Goal: Information Seeking & Learning: Learn about a topic

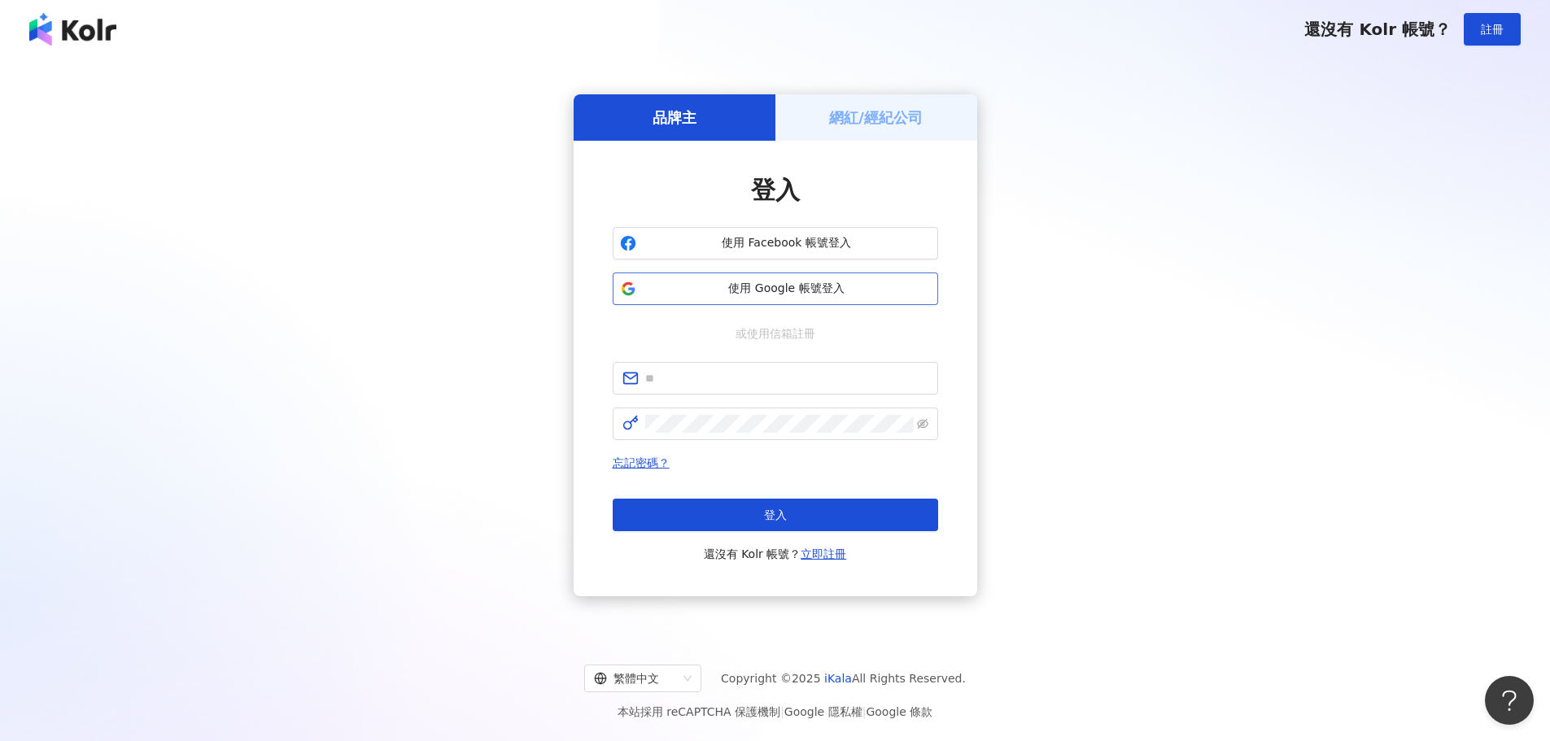
click at [716, 287] on span "使用 Google 帳號登入" at bounding box center [787, 289] width 288 height 16
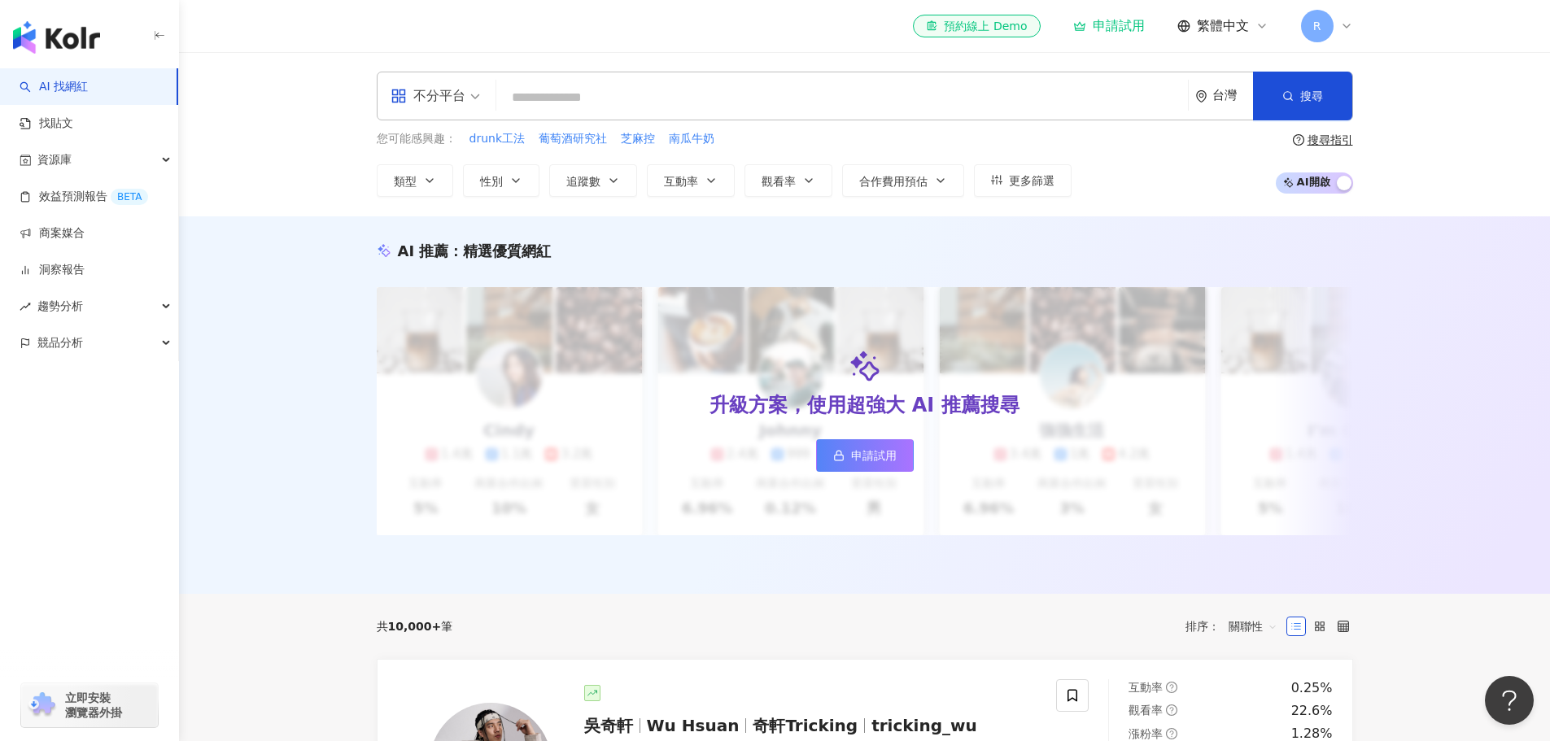
click at [650, 98] on input "search" at bounding box center [842, 97] width 679 height 31
type input "**"
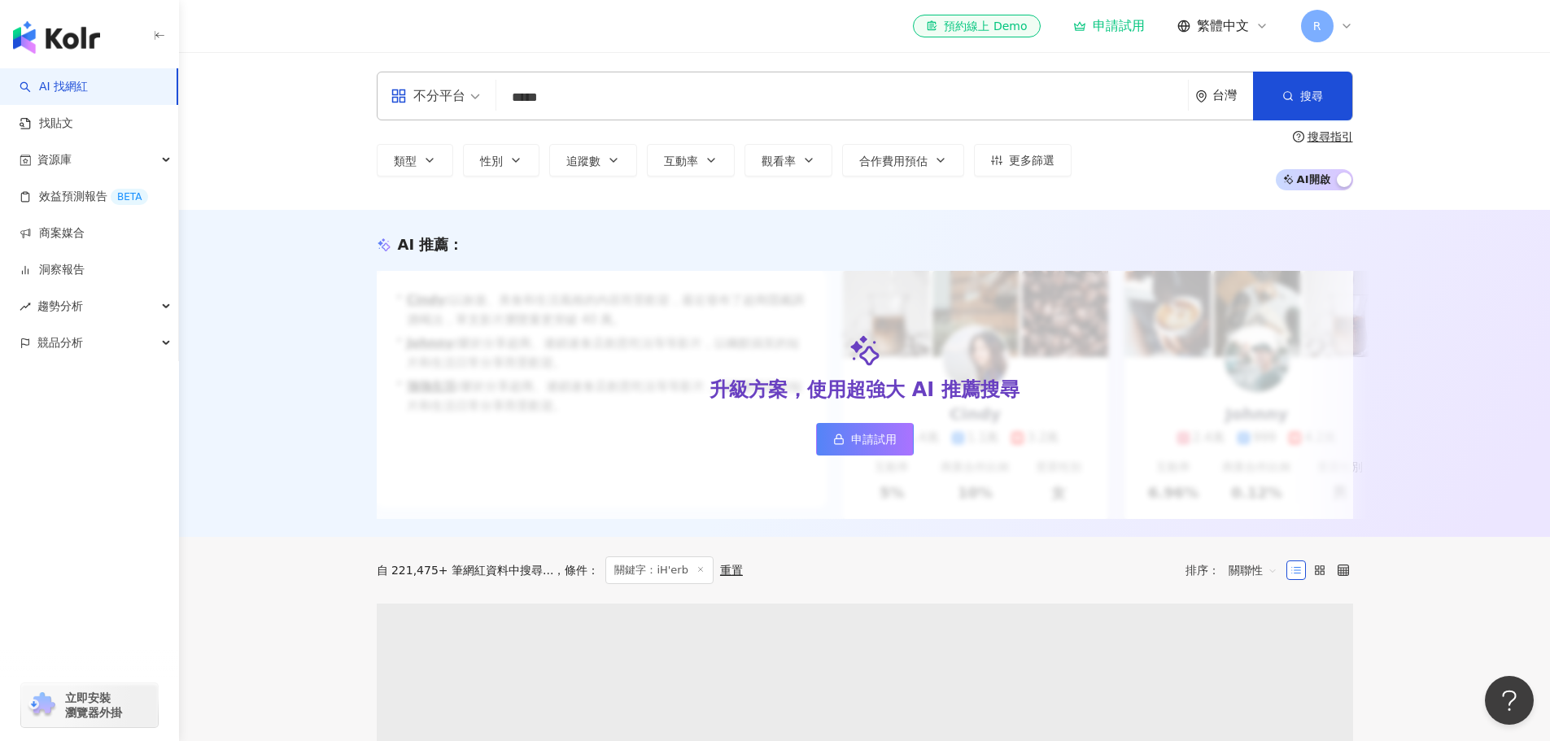
type input "*****"
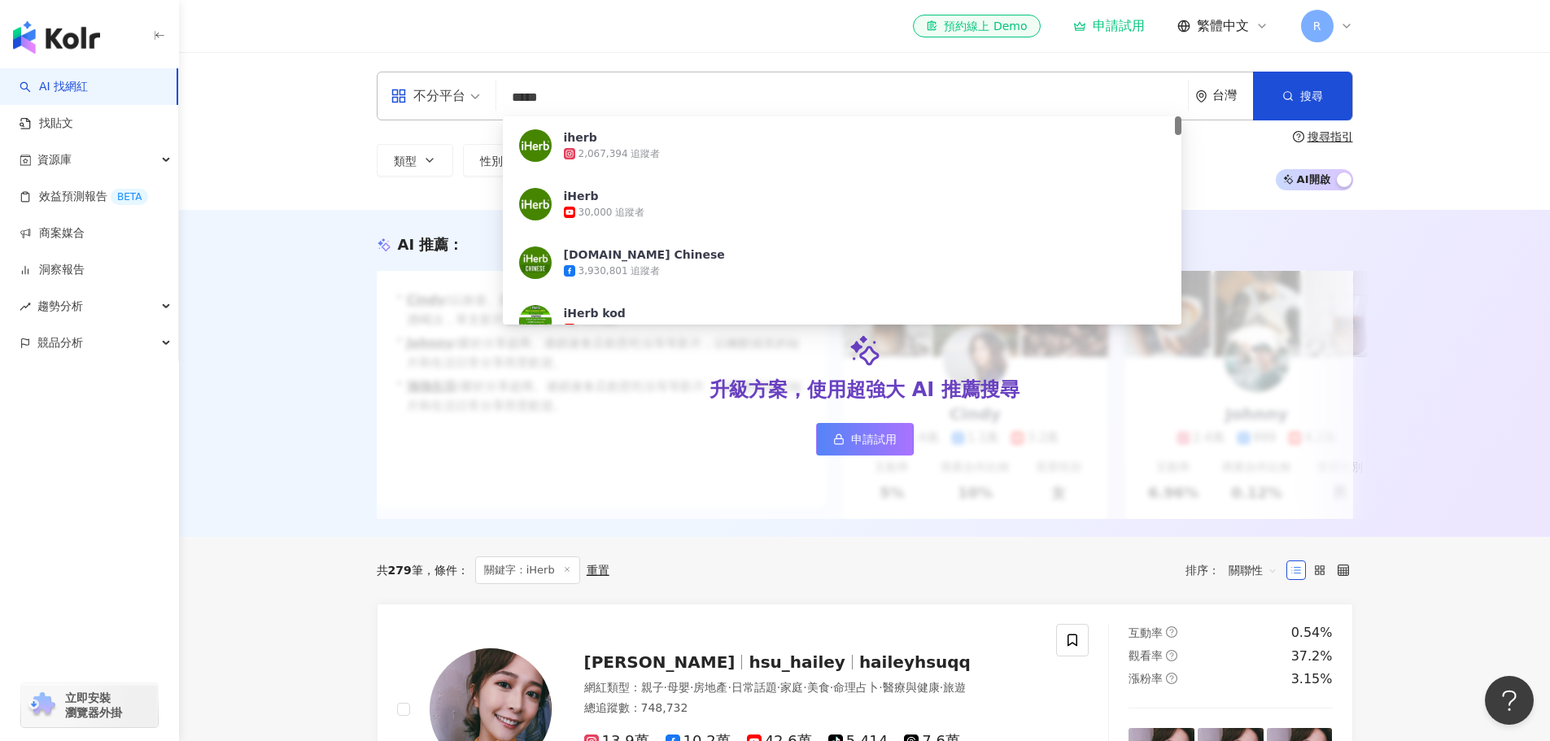
click at [326, 330] on div "AI 推薦 ： 升級方案，使用超強大 AI 推薦搜尋 申請試用 • Cindy : 以旅遊、美食和生活風格的內容而受歡迎，最近發布了超商隱藏調酒喝法，單支影片…" at bounding box center [864, 373] width 1371 height 327
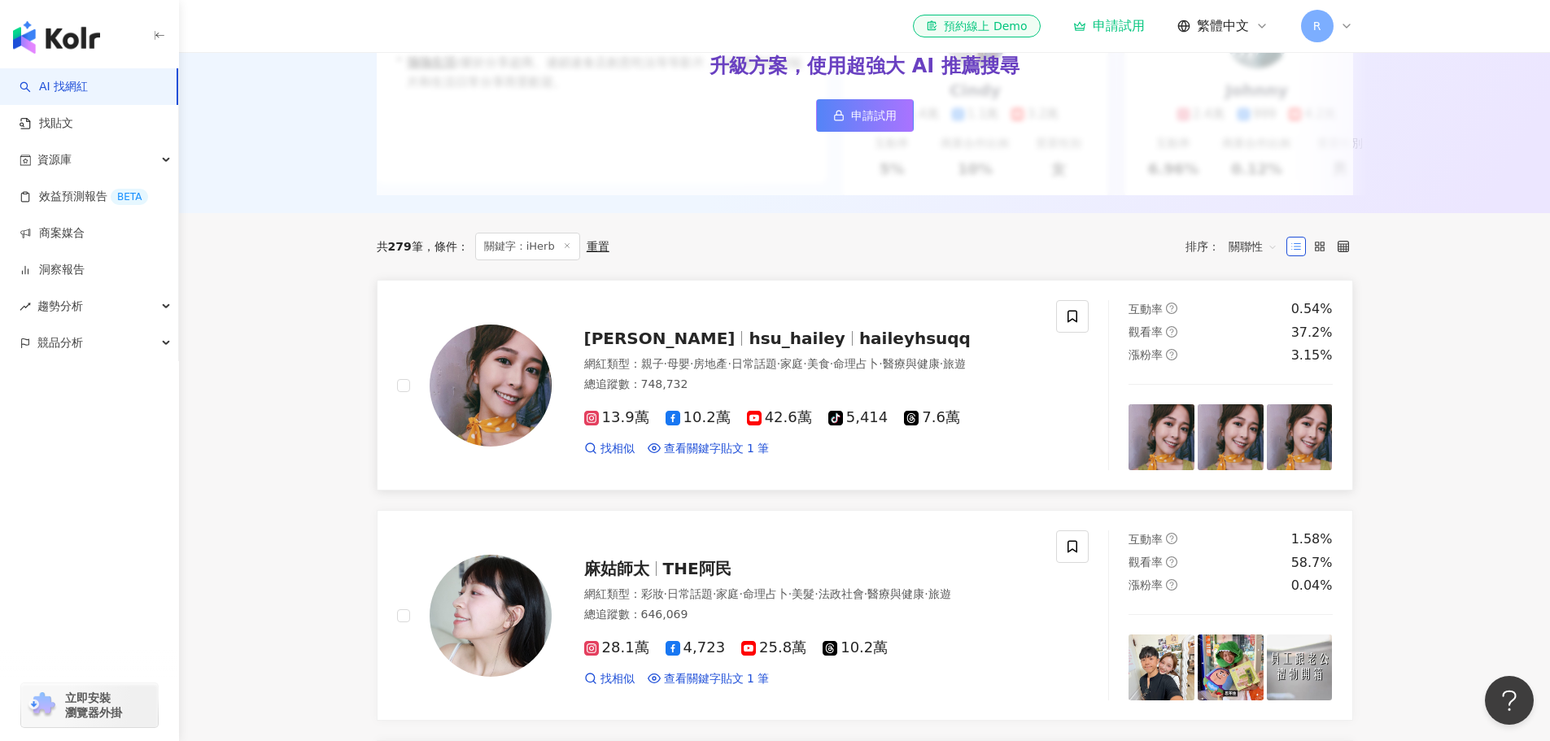
scroll to position [407, 0]
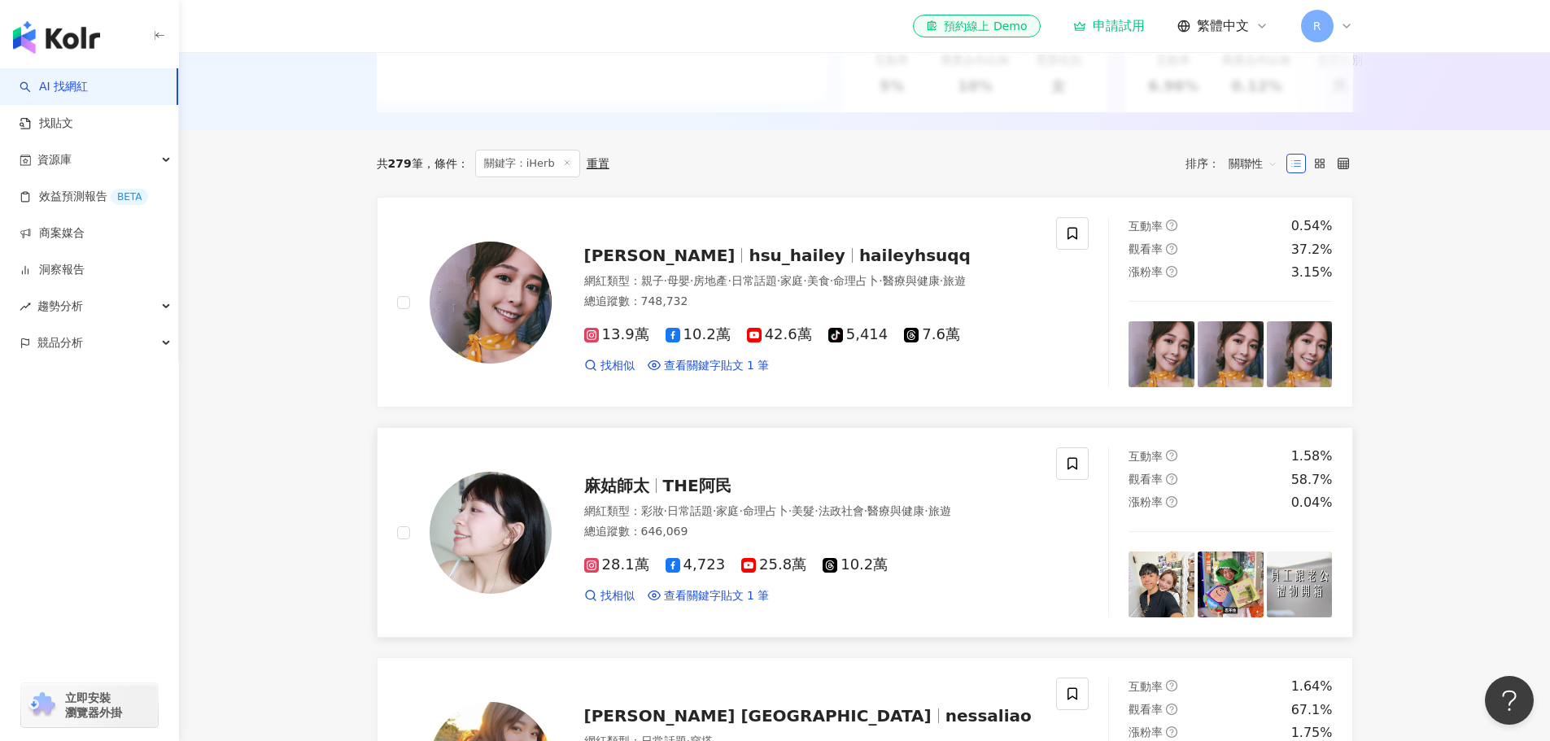
click at [681, 487] on span "THE阿民" at bounding box center [697, 486] width 68 height 20
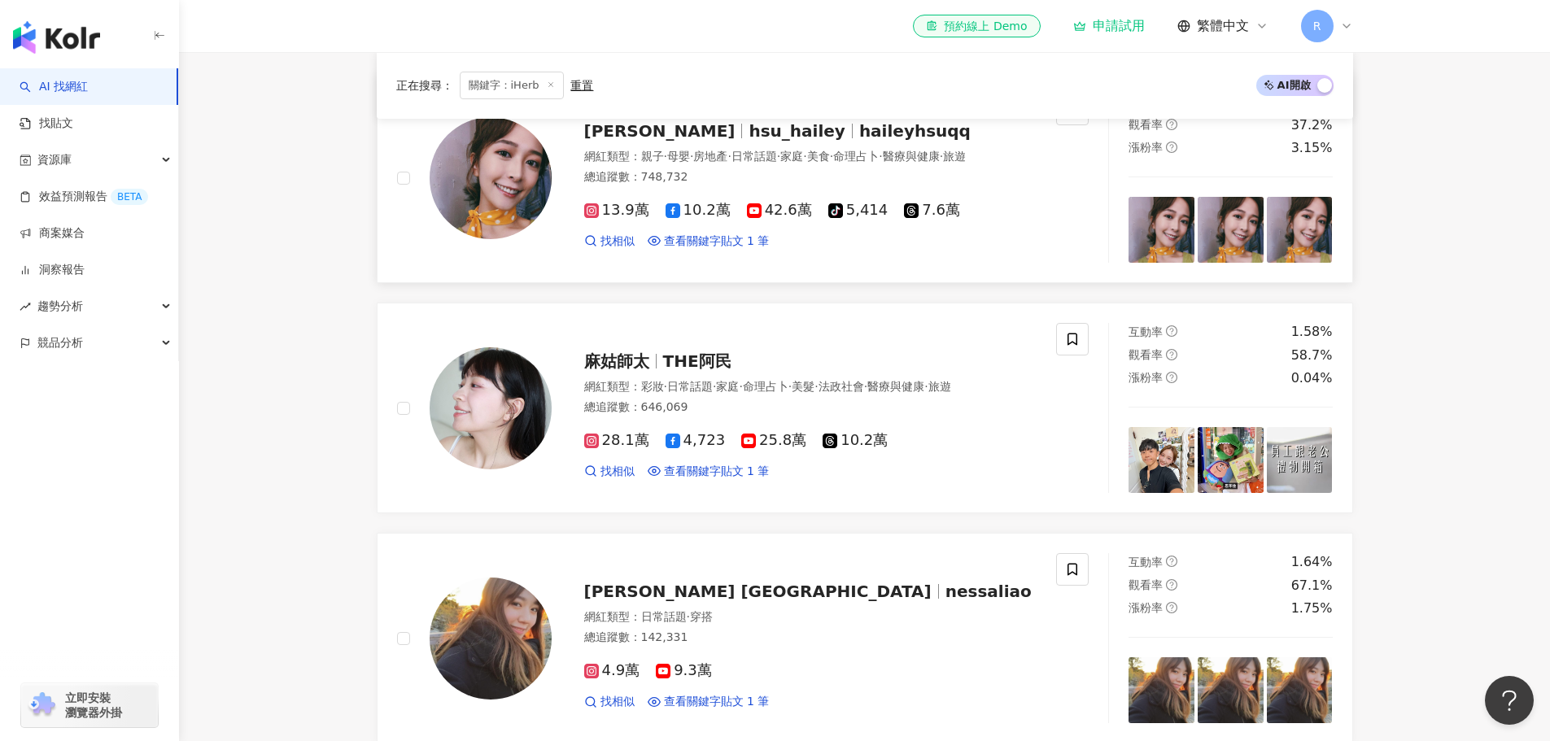
scroll to position [732, 0]
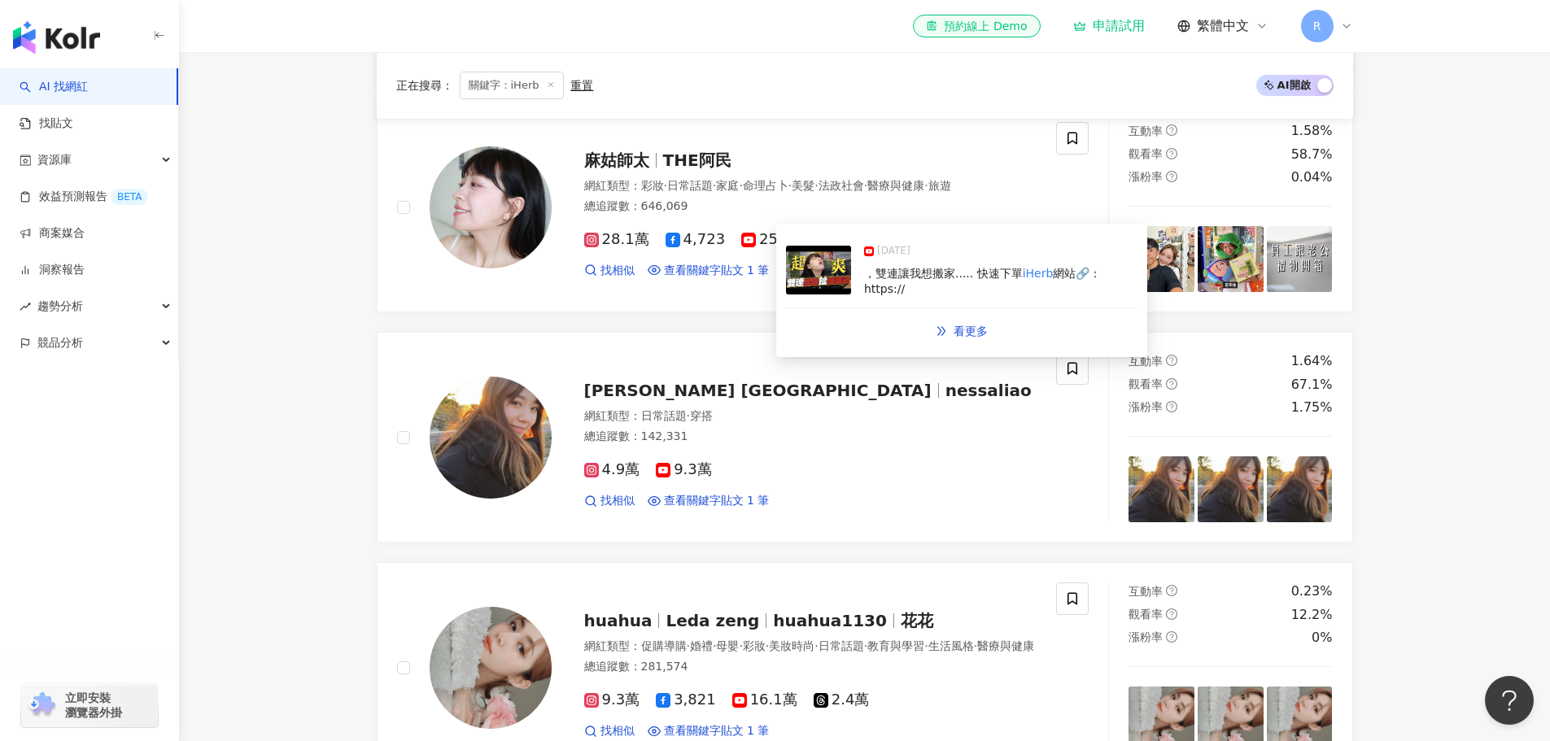
drag, startPoint x: 974, startPoint y: 273, endPoint x: 925, endPoint y: 286, distance: 50.5
click at [925, 286] on div "，雙連讓我想搬家..... 快速下單 iHerb 網站🔗： https://" at bounding box center [1000, 282] width 273 height 32
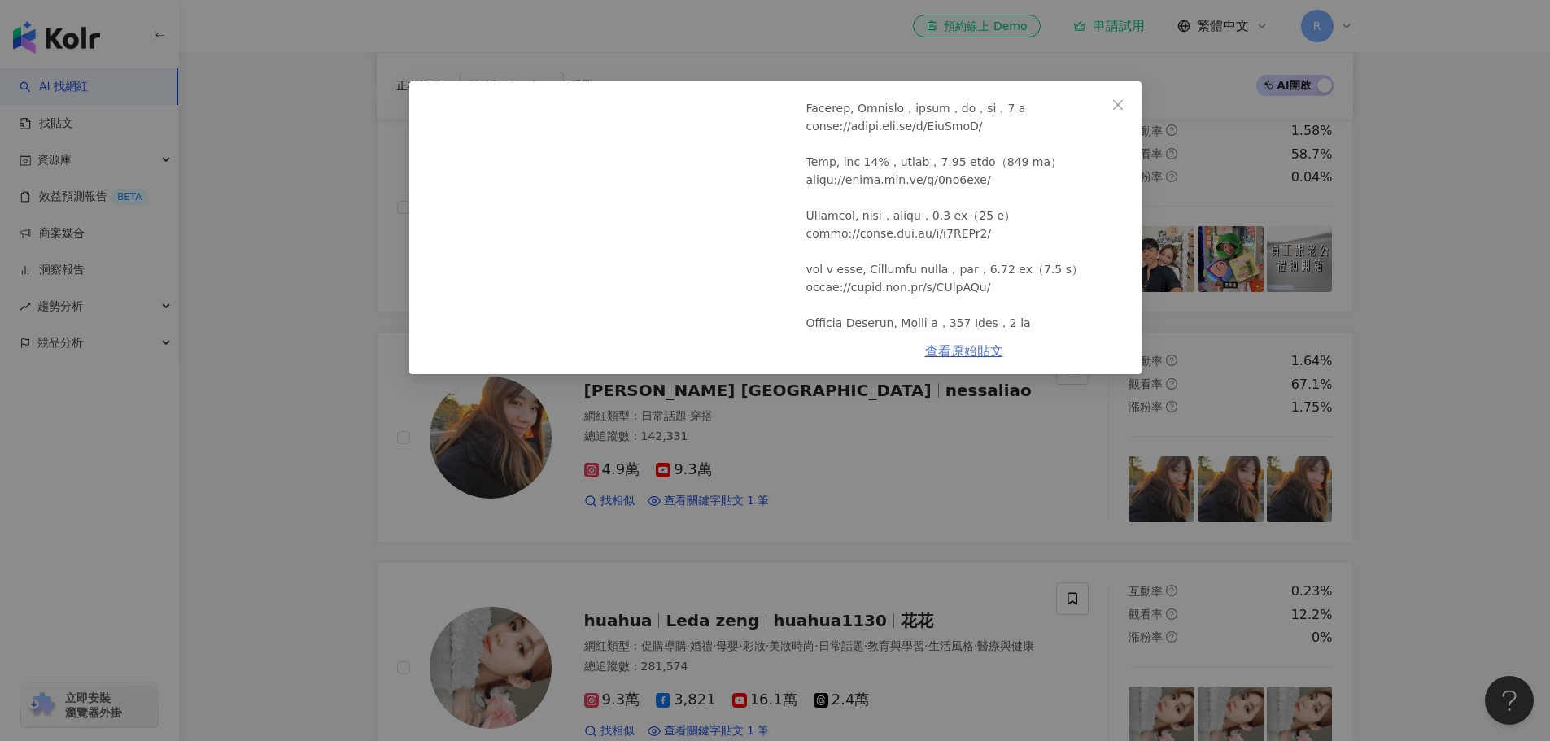
scroll to position [895, 0]
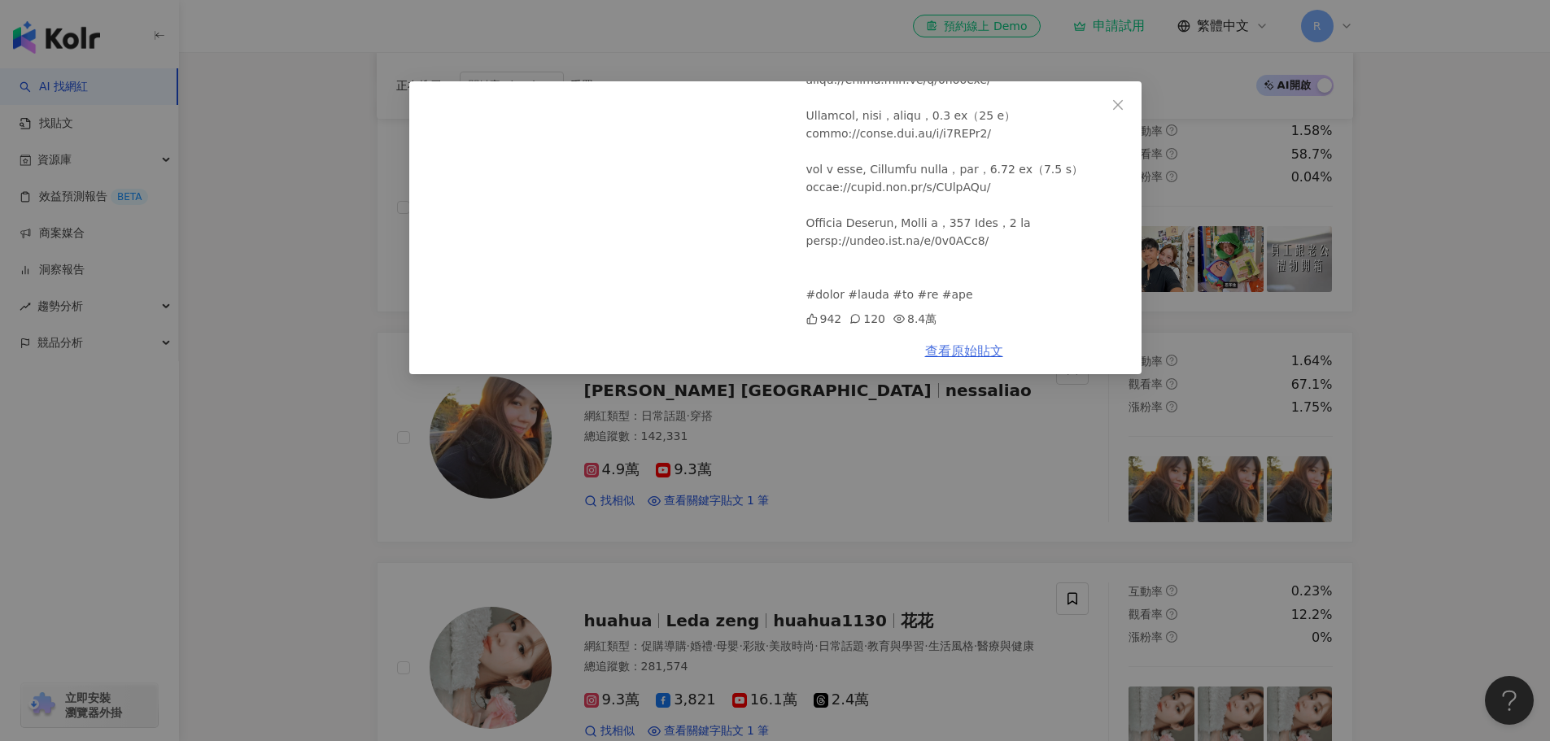
click at [972, 360] on div "查看原始貼文" at bounding box center [964, 351] width 355 height 46
click at [1000, 356] on link "查看原始貼文" at bounding box center [964, 350] width 78 height 15
click at [242, 340] on div "麻姑師太 2024/12/10 台北雙連不要給我太超過，我想搬家了。 鴉片粥 | 叻沙水餃 | 拉麵 | 抹茶 | -EP.266 942 120 8.4萬 …" at bounding box center [775, 370] width 1550 height 741
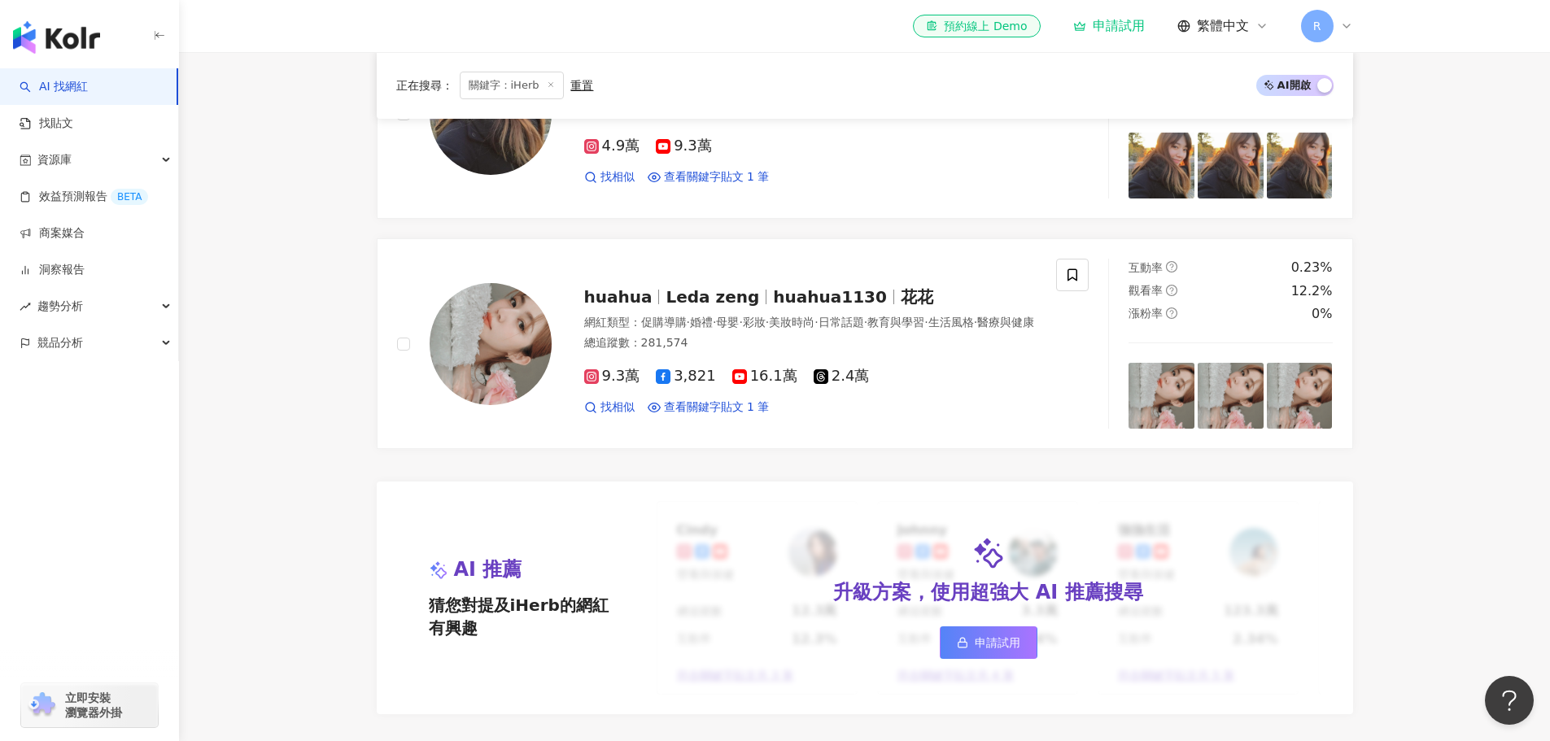
scroll to position [1058, 0]
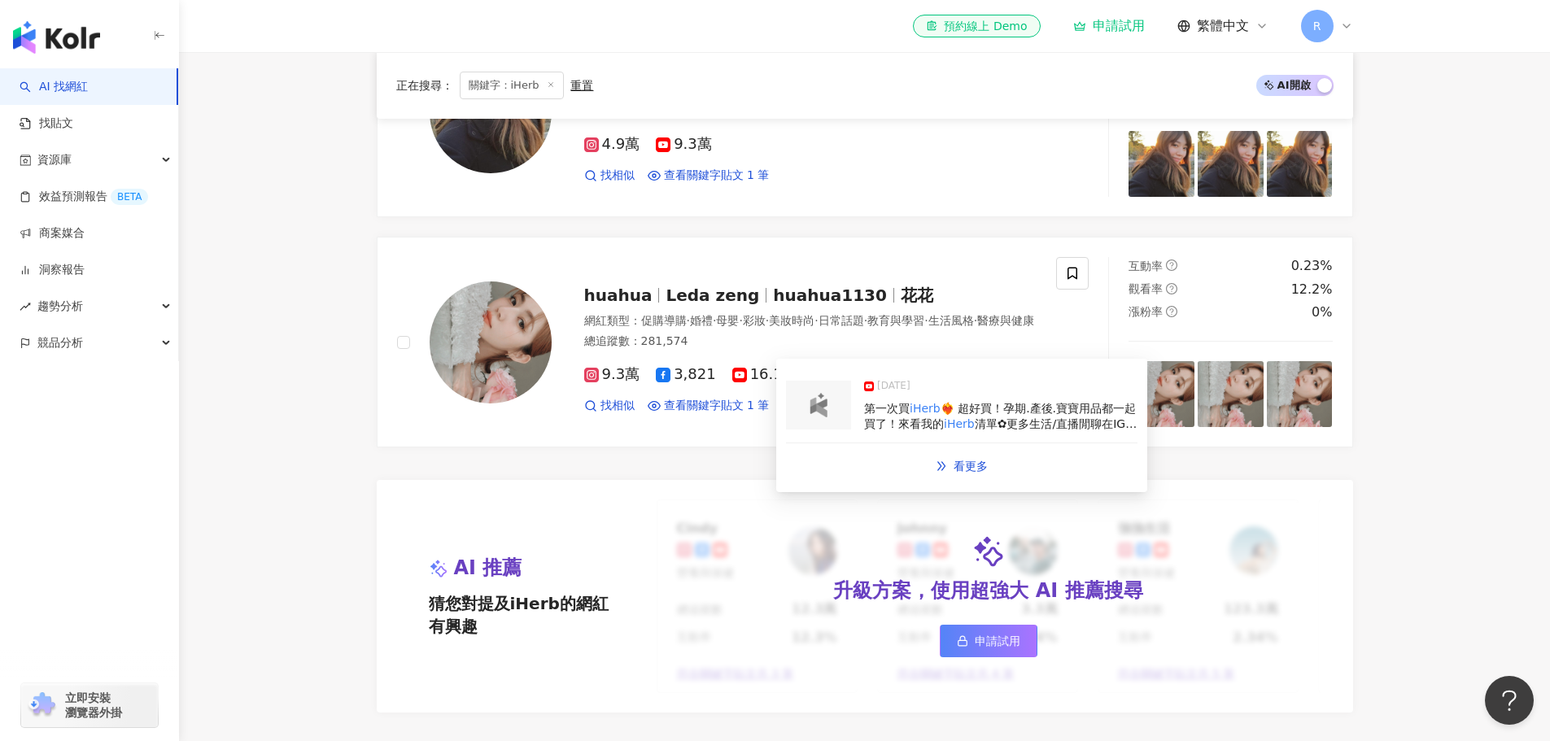
drag, startPoint x: 982, startPoint y: 410, endPoint x: 891, endPoint y: 407, distance: 91.2
click at [891, 407] on span "第一次買" at bounding box center [887, 408] width 46 height 13
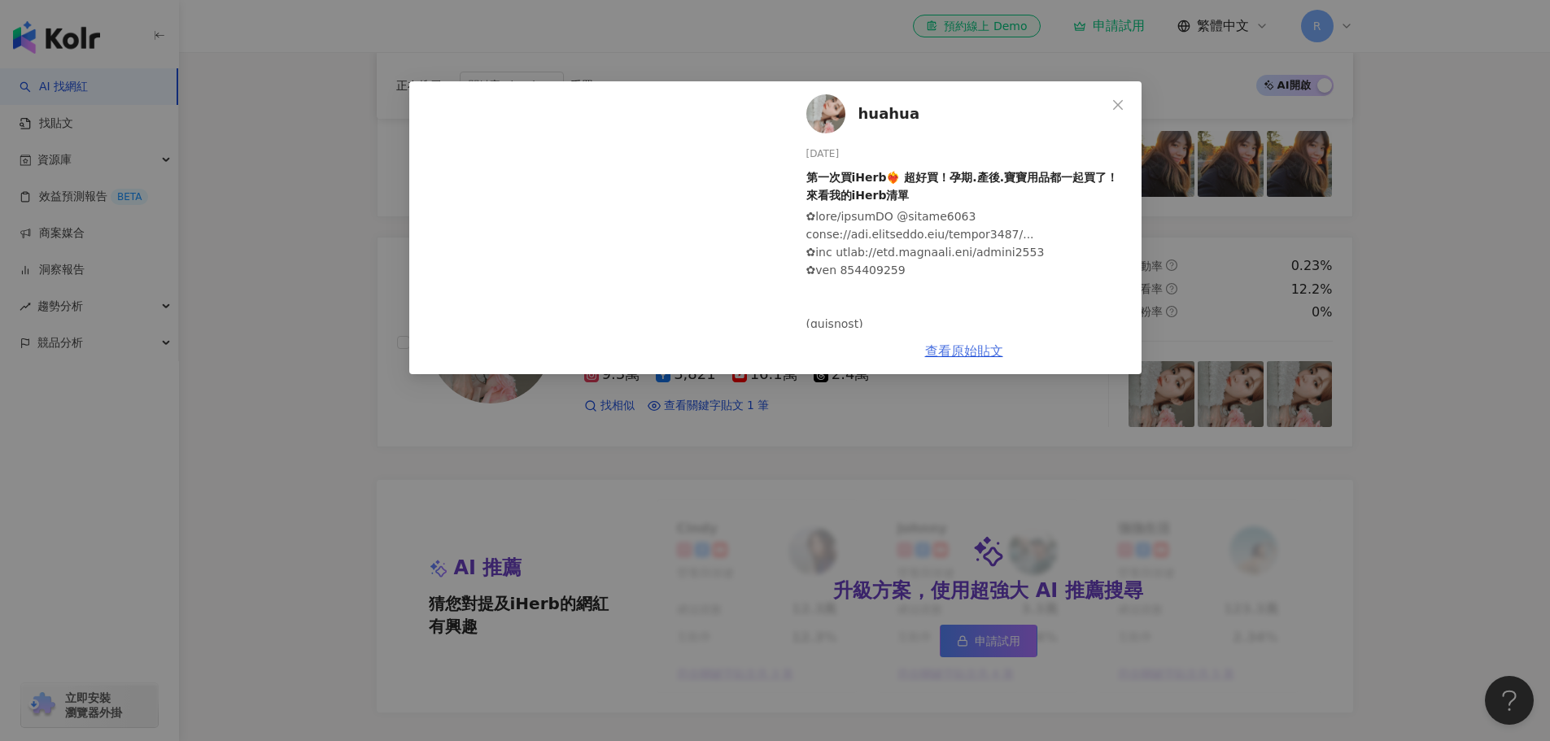
click at [986, 351] on link "查看原始貼文" at bounding box center [964, 350] width 78 height 15
click at [1115, 98] on icon "close" at bounding box center [1117, 104] width 13 height 13
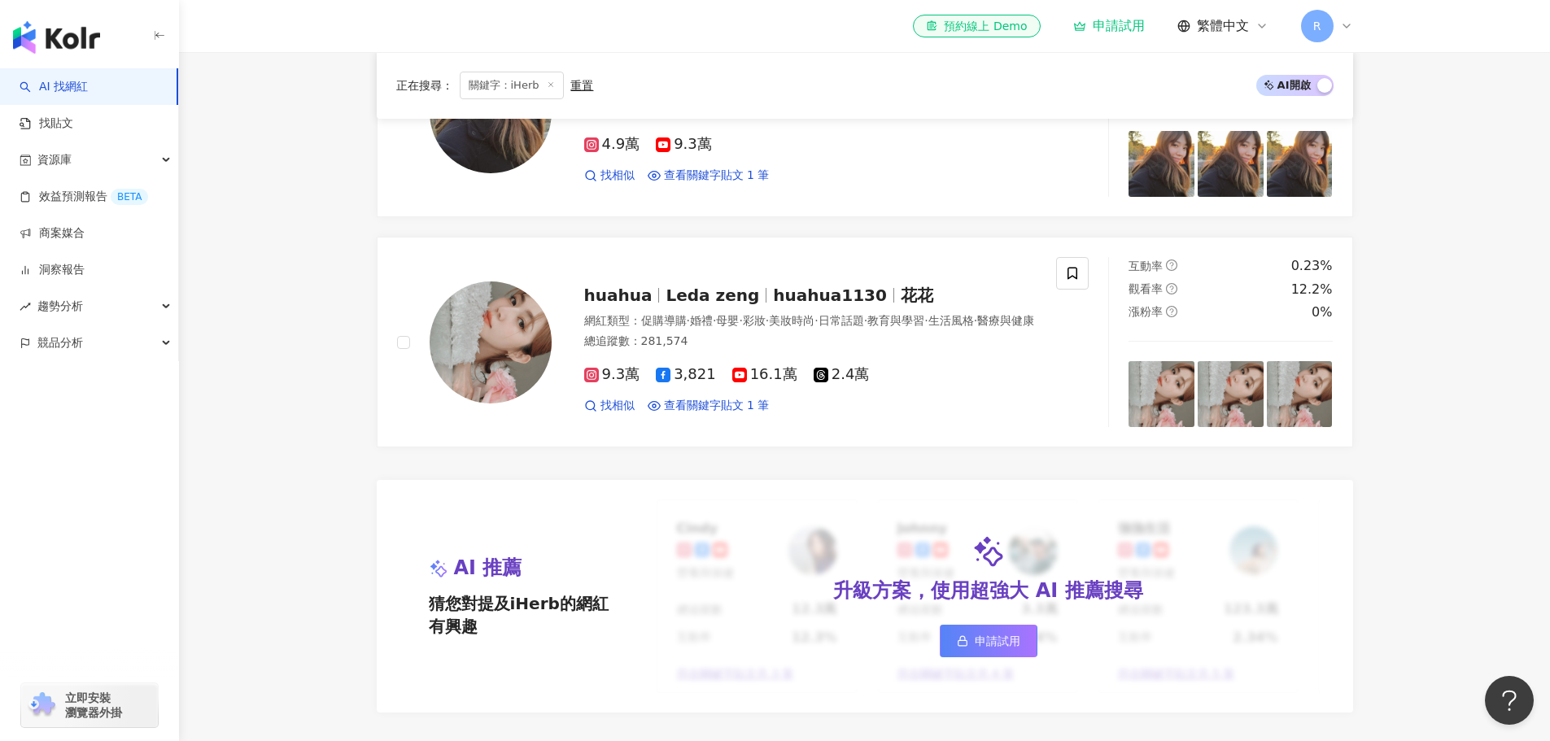
click at [273, 348] on main "不分平台 ***** 台灣 搜尋 4879587b-2cfe-4648-b6a2-5bec33edbf18 iherb 2,067,394 追蹤者 iHerb…" at bounding box center [864, 233] width 1371 height 2478
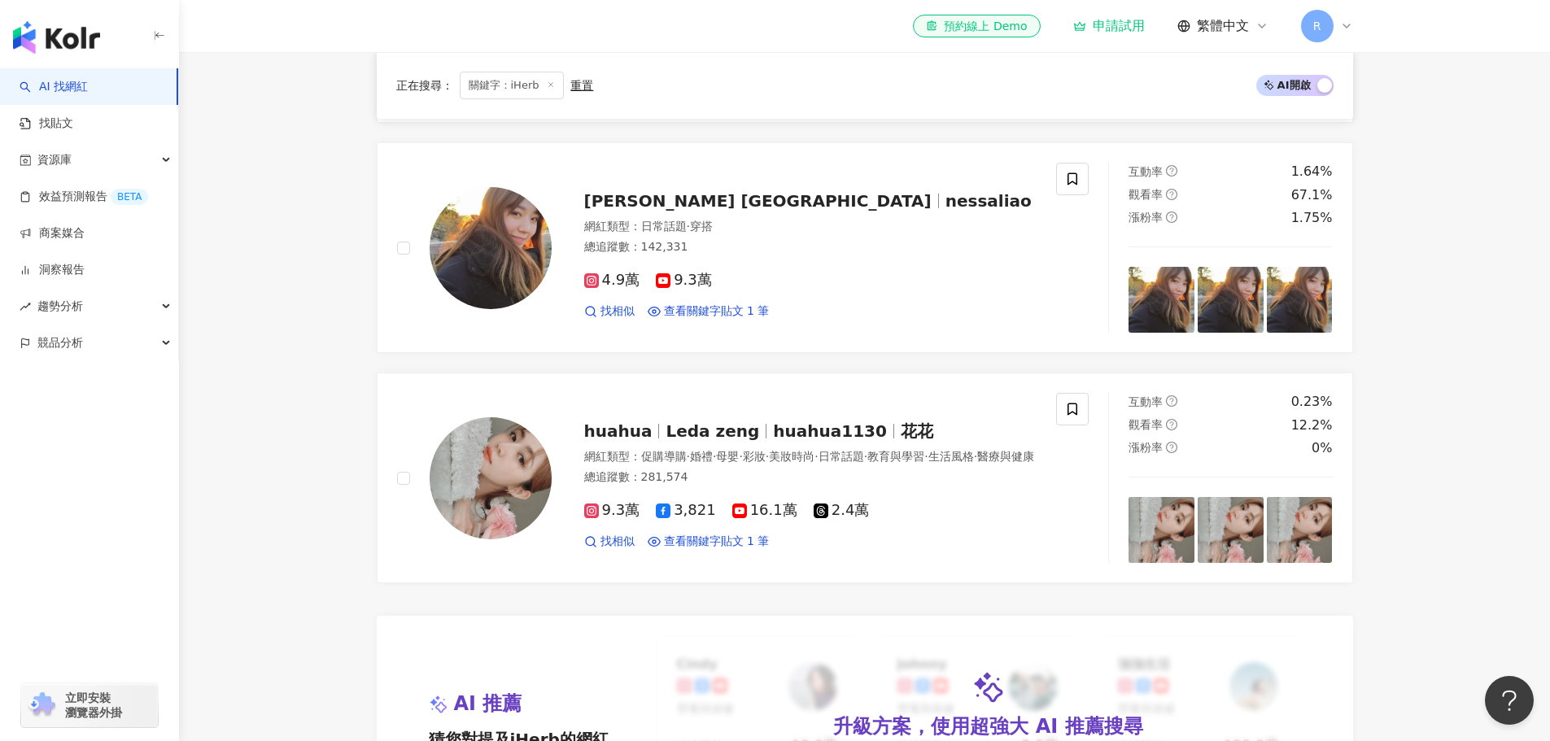
scroll to position [1099, 0]
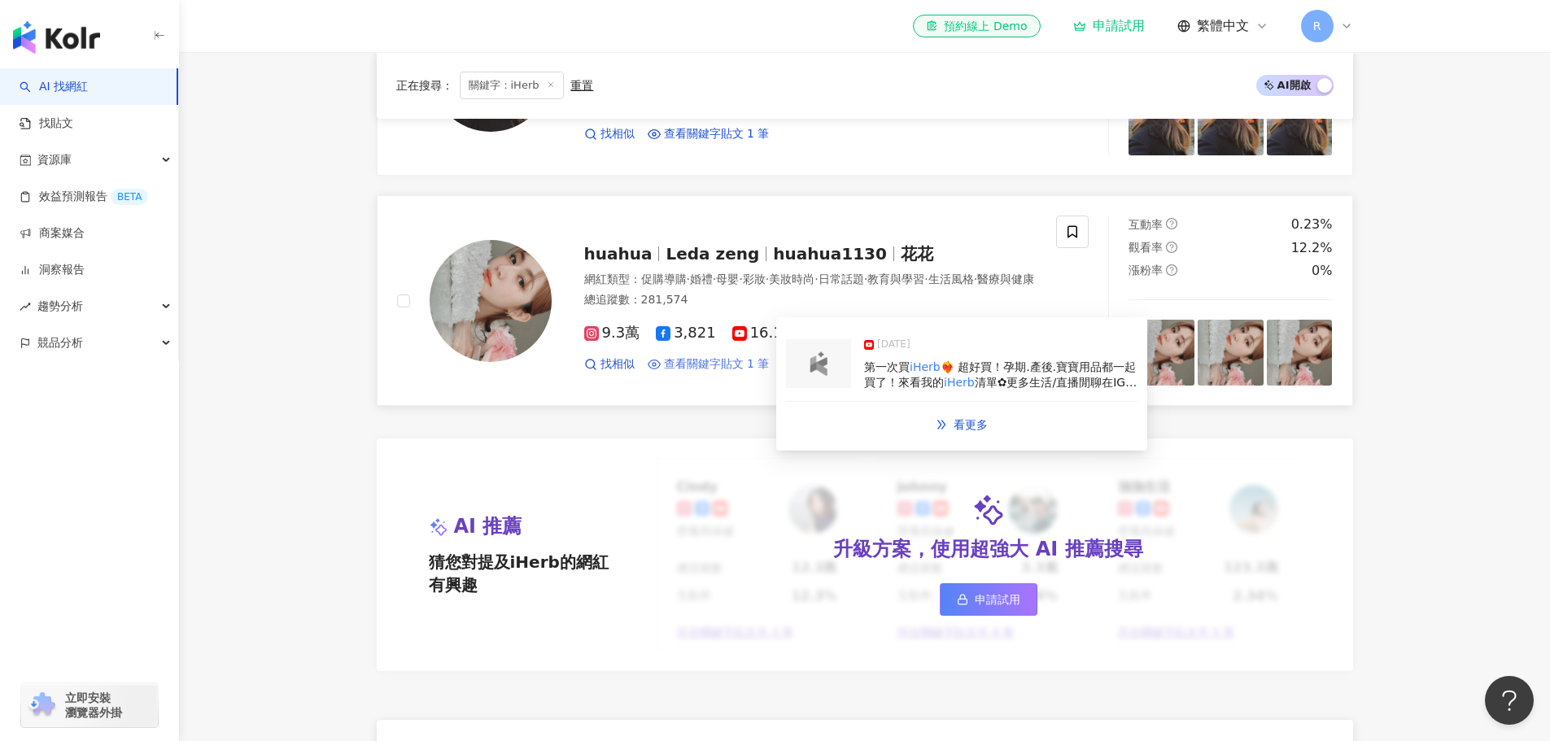
click at [706, 373] on span "查看關鍵字貼文 1 筆" at bounding box center [717, 364] width 106 height 16
click at [971, 418] on span "看更多" at bounding box center [971, 424] width 34 height 13
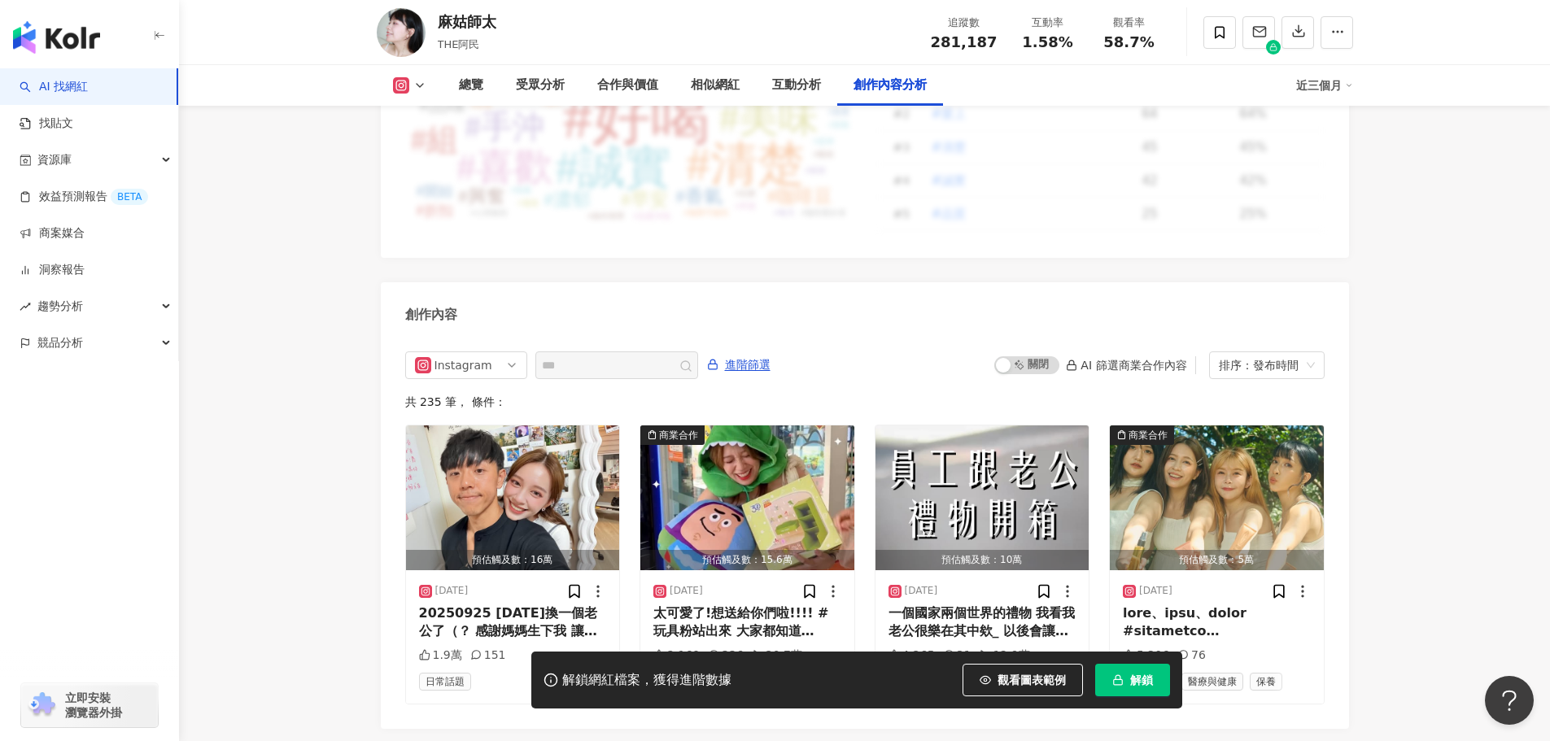
scroll to position [4970, 0]
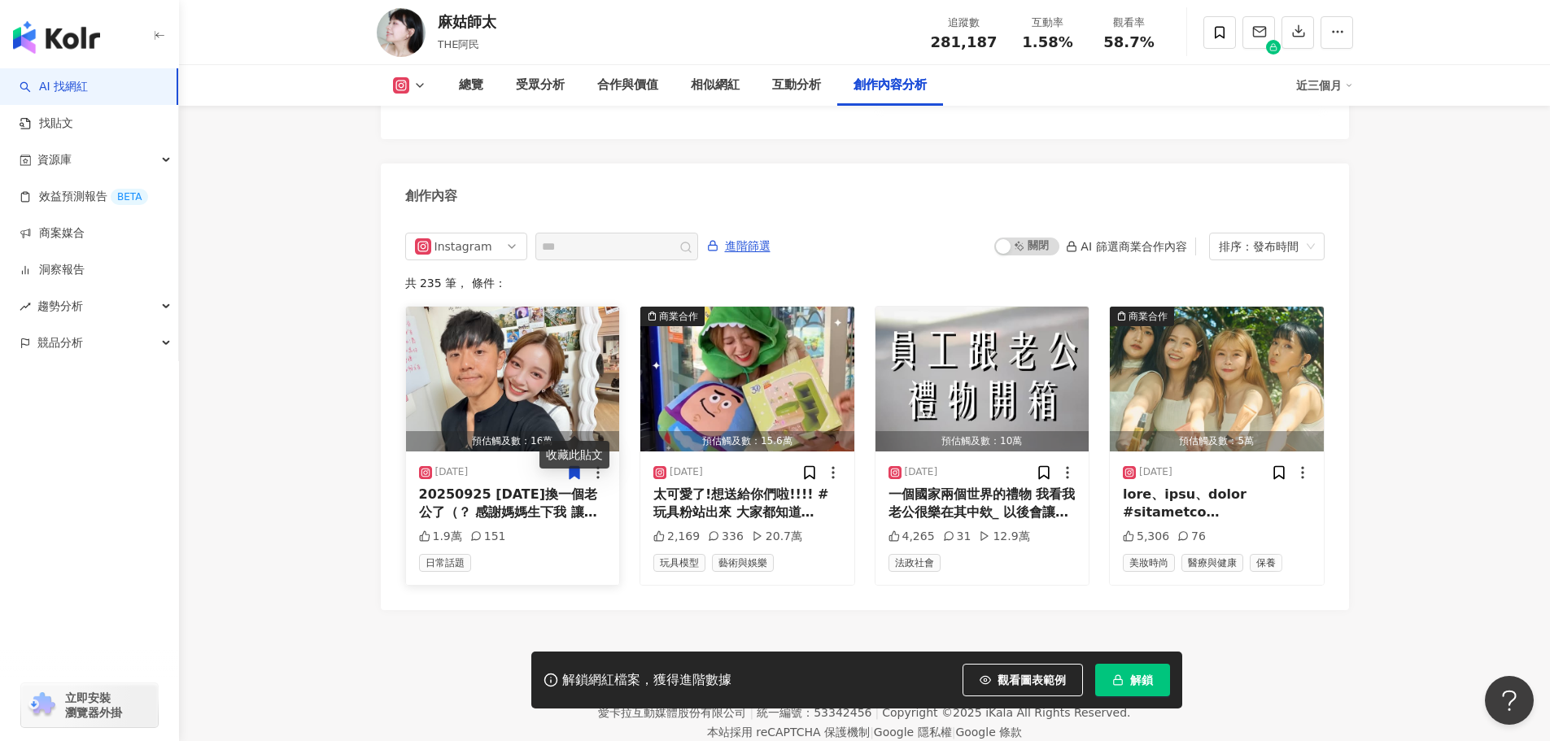
click at [508, 319] on img "button" at bounding box center [513, 379] width 214 height 145
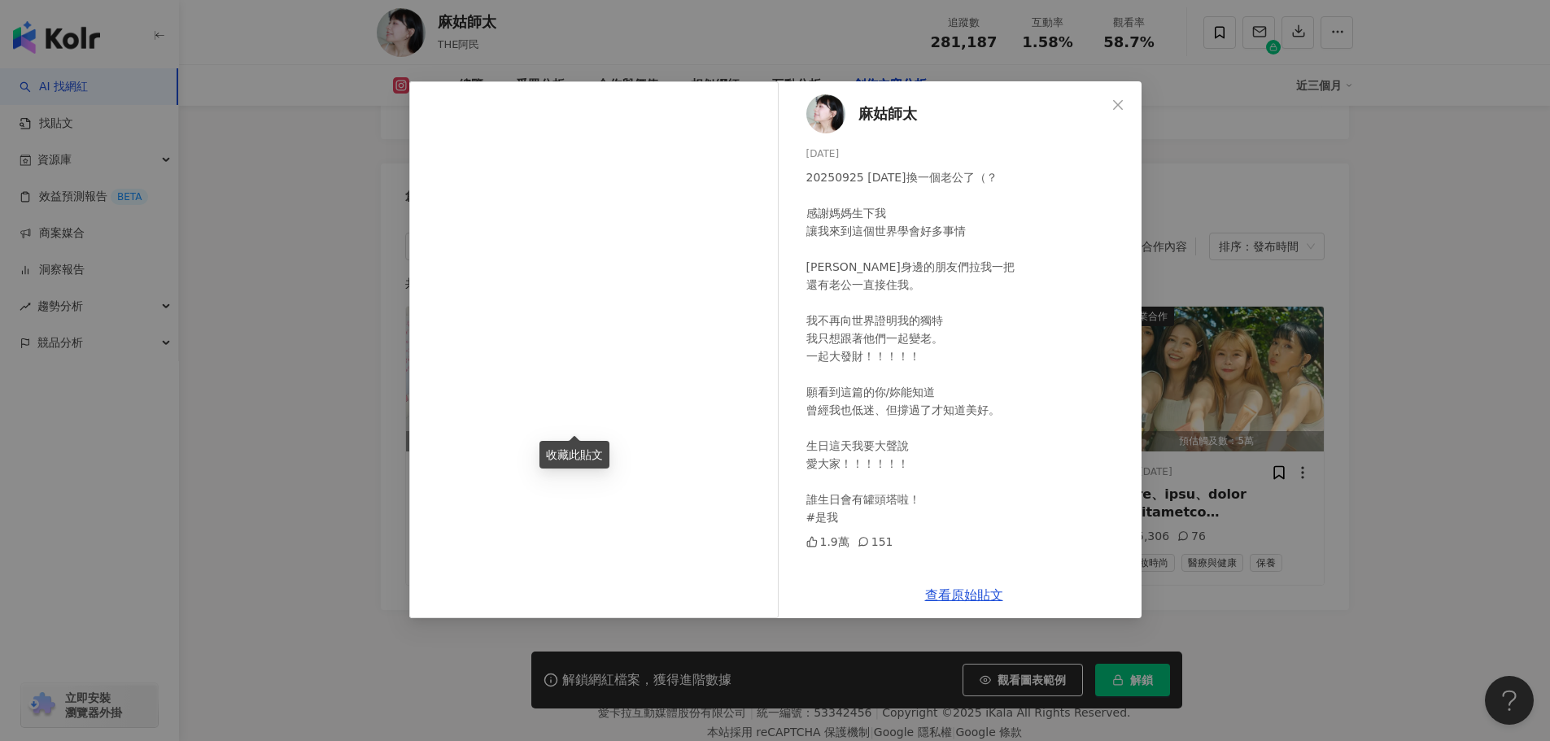
click at [984, 357] on div "20250925 今天換一個老公了（？ 感謝媽媽生下我 讓我來到這個世界學會好多事情 謝謝身邊的朋友們拉我一把 還有老公一直接住我。 我不再向世界證明我的獨特…" at bounding box center [967, 347] width 322 height 358
click at [964, 596] on link "查看原始貼文" at bounding box center [964, 594] width 78 height 15
click at [1127, 105] on span "Close" at bounding box center [1118, 104] width 33 height 13
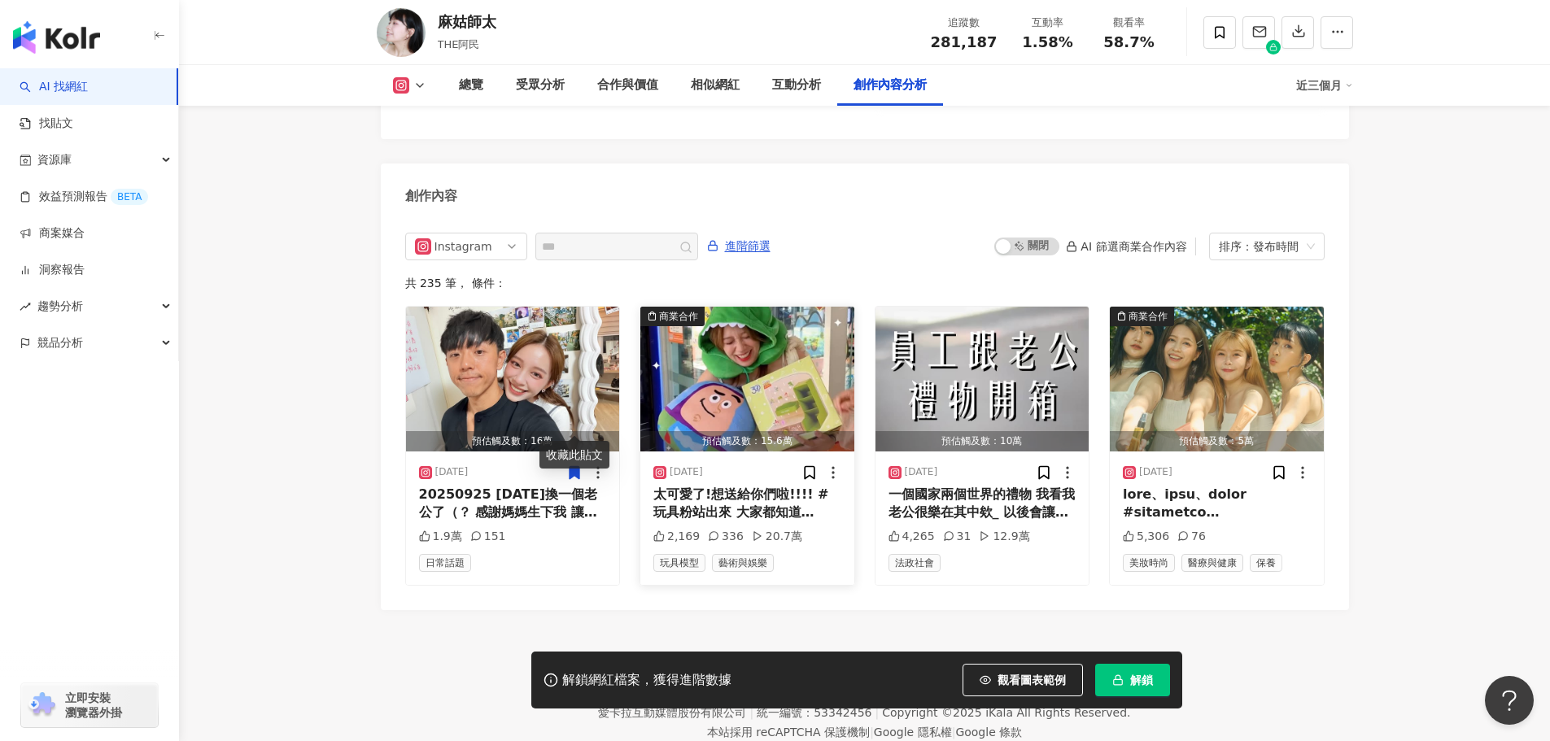
click at [768, 333] on img "button" at bounding box center [747, 379] width 214 height 145
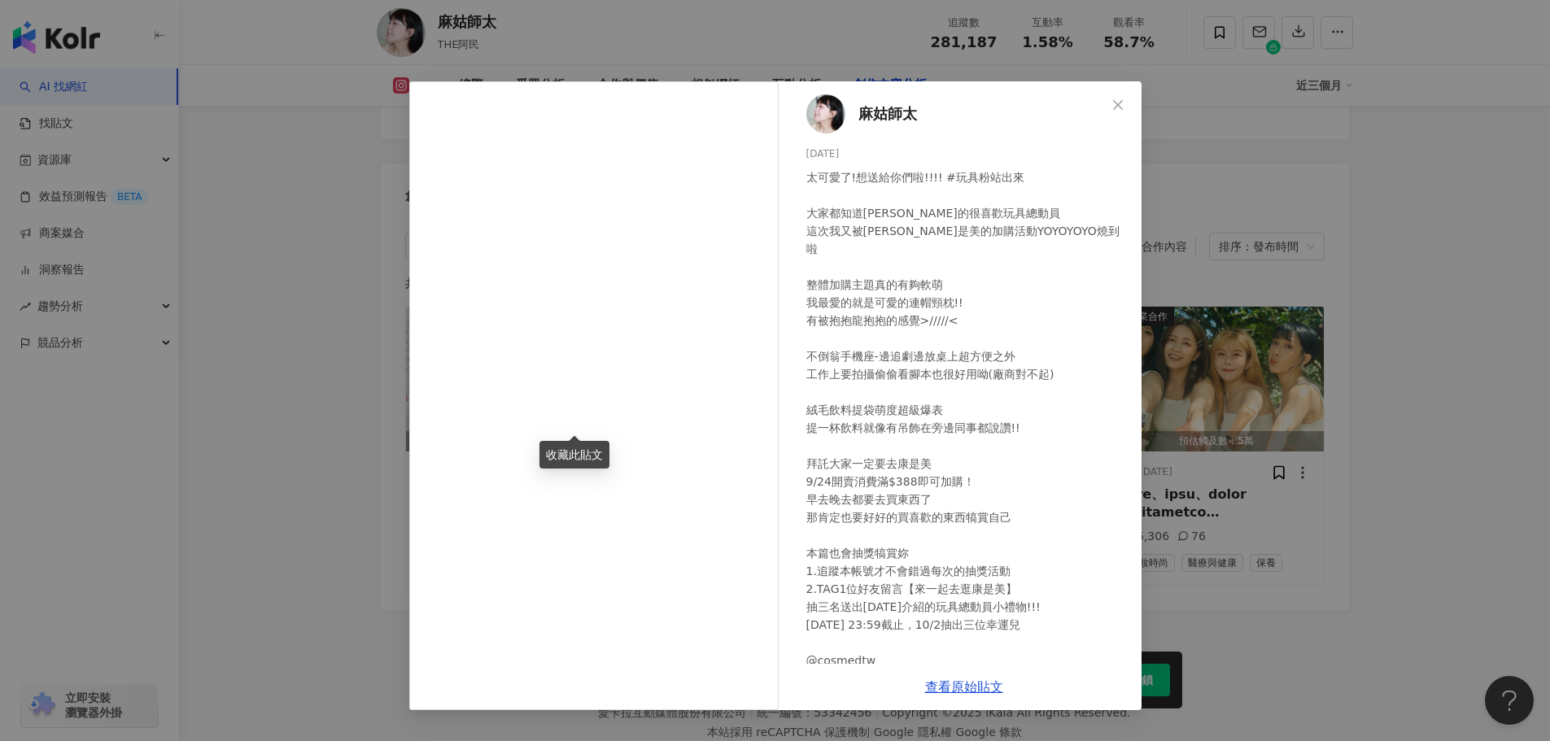
scroll to position [30, 0]
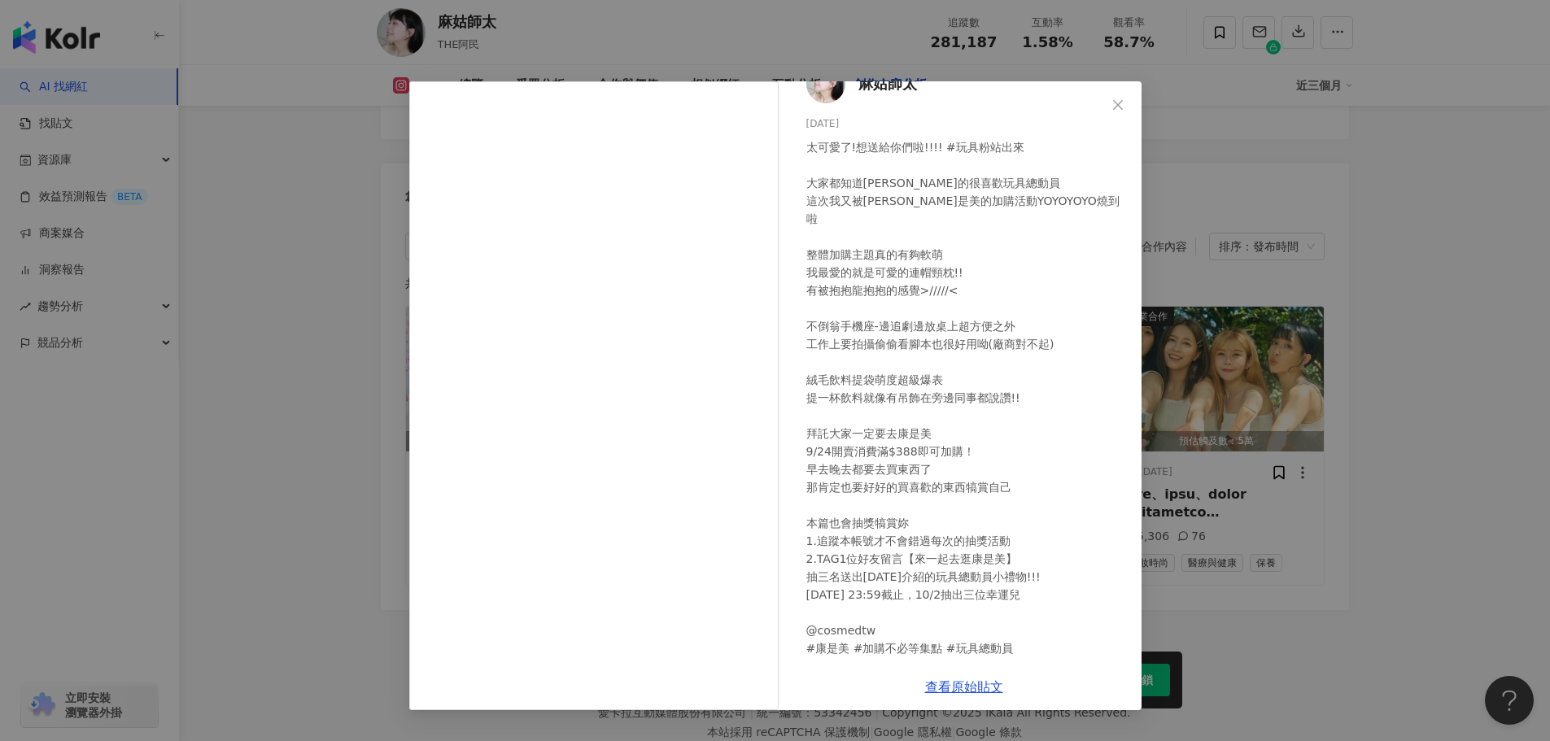
click at [349, 404] on div "麻姑師太 2025/9/24 太可愛了!想送給你們啦!!!! #玩具粉站出來 大家都知道我真真真真的很喜歡玩具總動員 這次我又被康是美的加購活動YOYOYOY…" at bounding box center [775, 370] width 1550 height 741
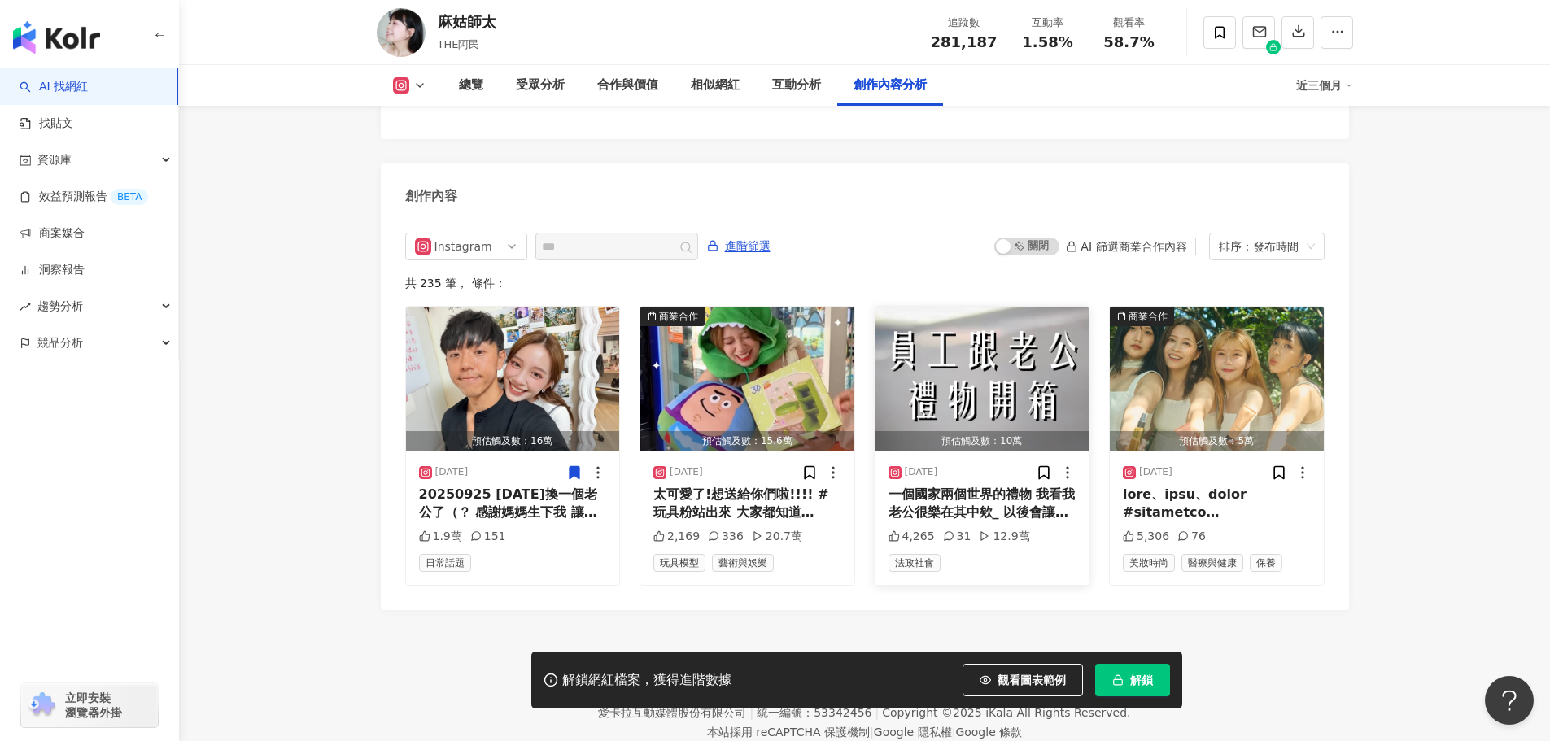
click at [997, 325] on img "button" at bounding box center [982, 379] width 214 height 145
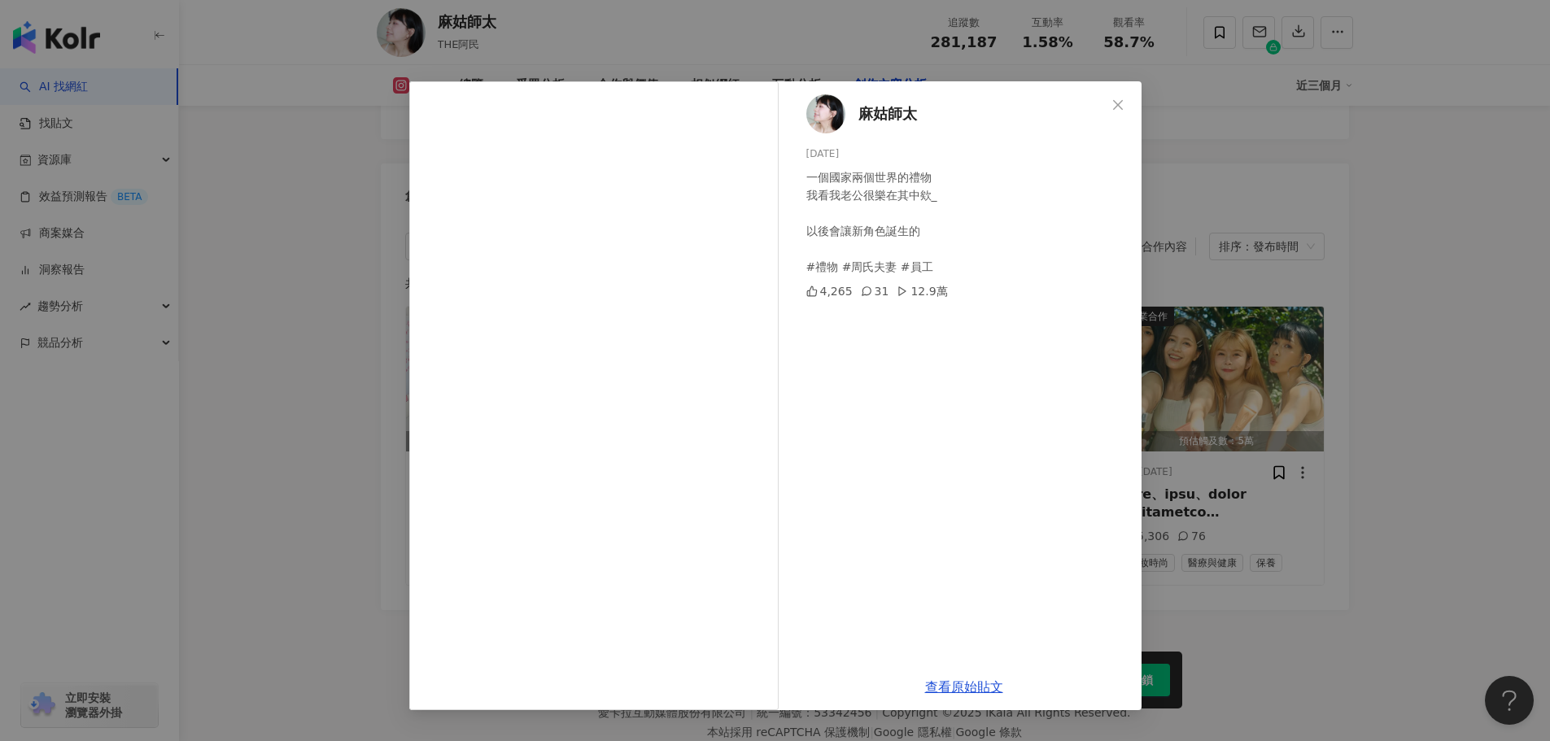
click at [296, 379] on div "麻姑師太 2025/9/22 一個國家兩個世界的禮物 我看我老公很樂在其中欸_ 以後會讓新角色誕生的 #禮物 #周氏夫妻 #員工 4,265 31 12.9萬…" at bounding box center [775, 370] width 1550 height 741
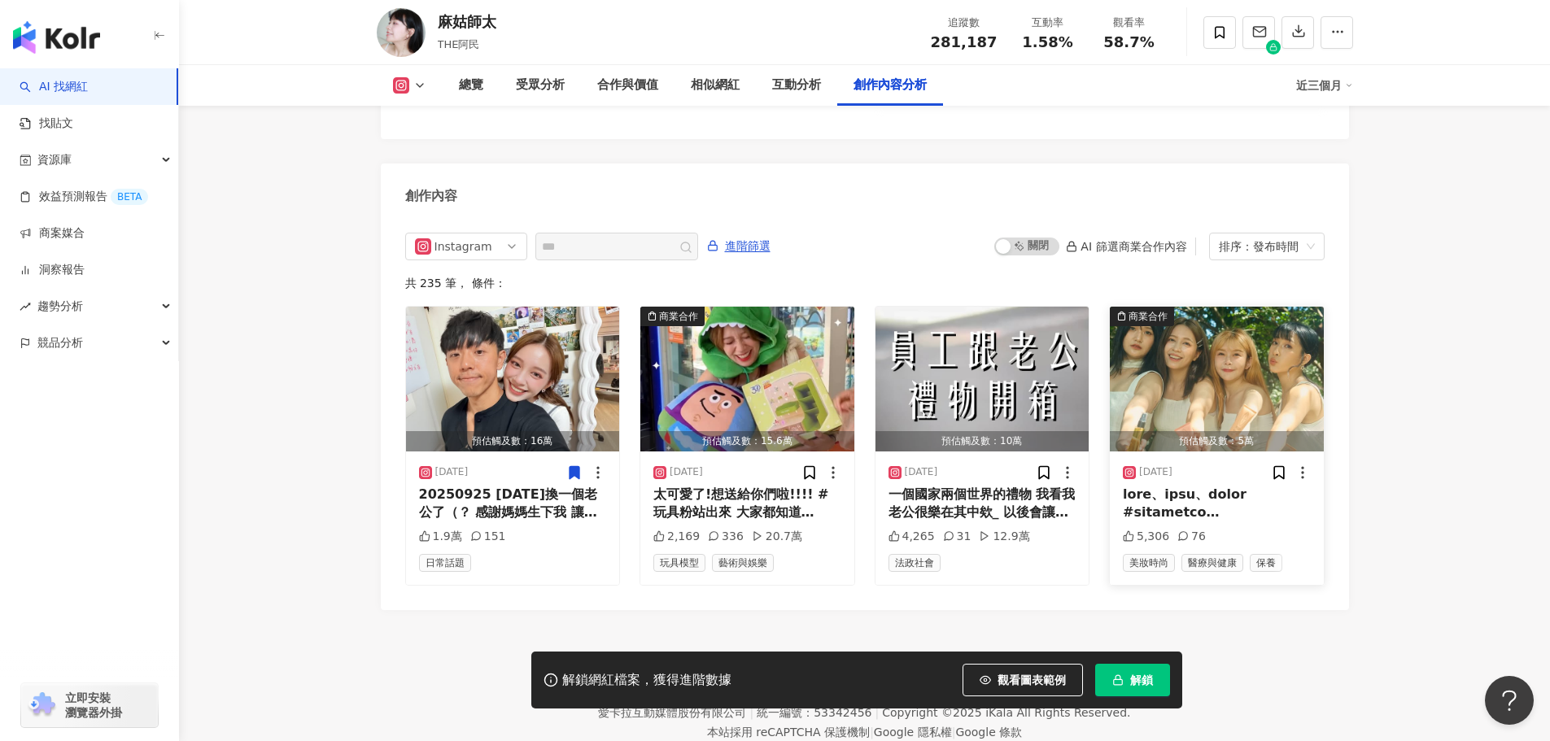
click at [1246, 328] on img "button" at bounding box center [1217, 379] width 214 height 145
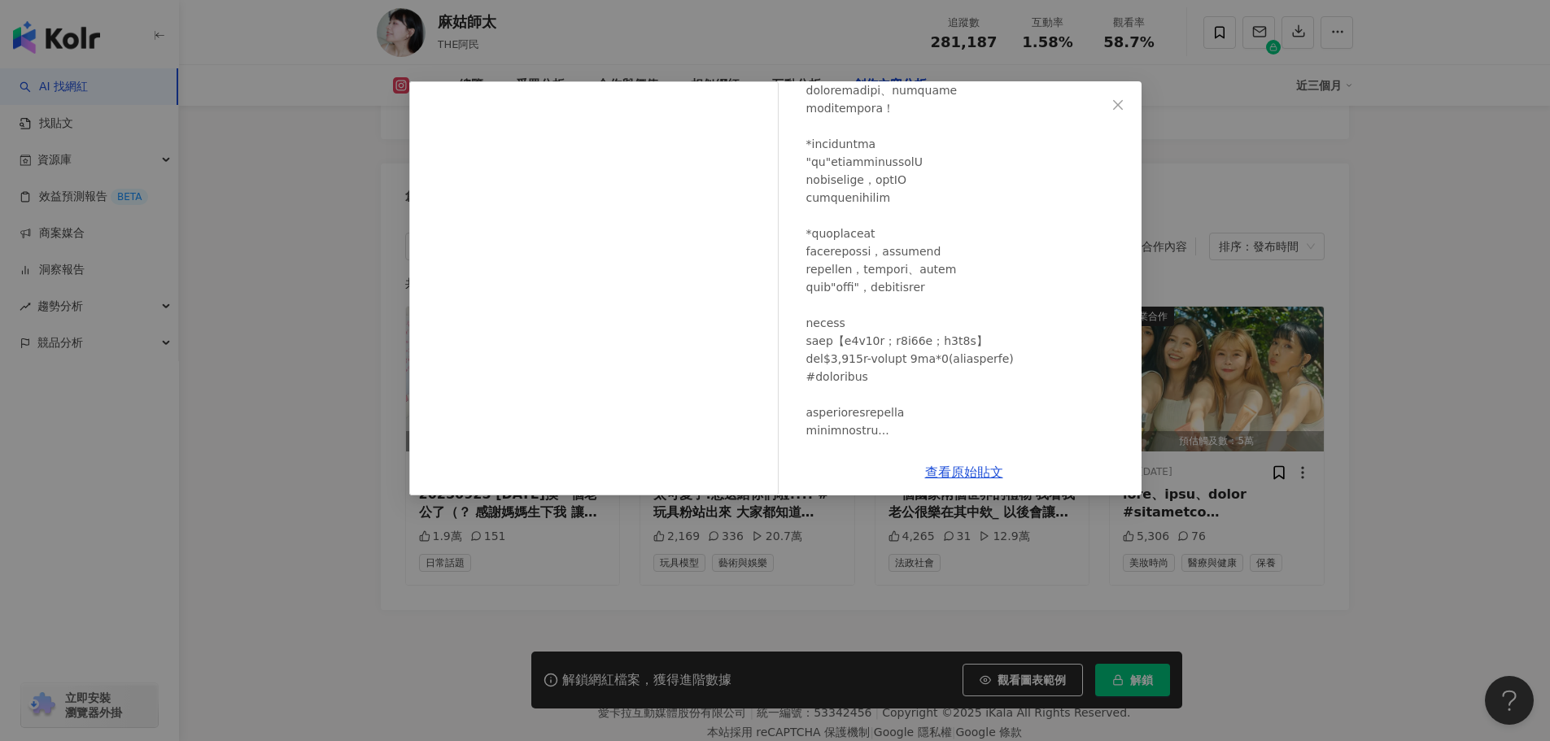
scroll to position [764, 0]
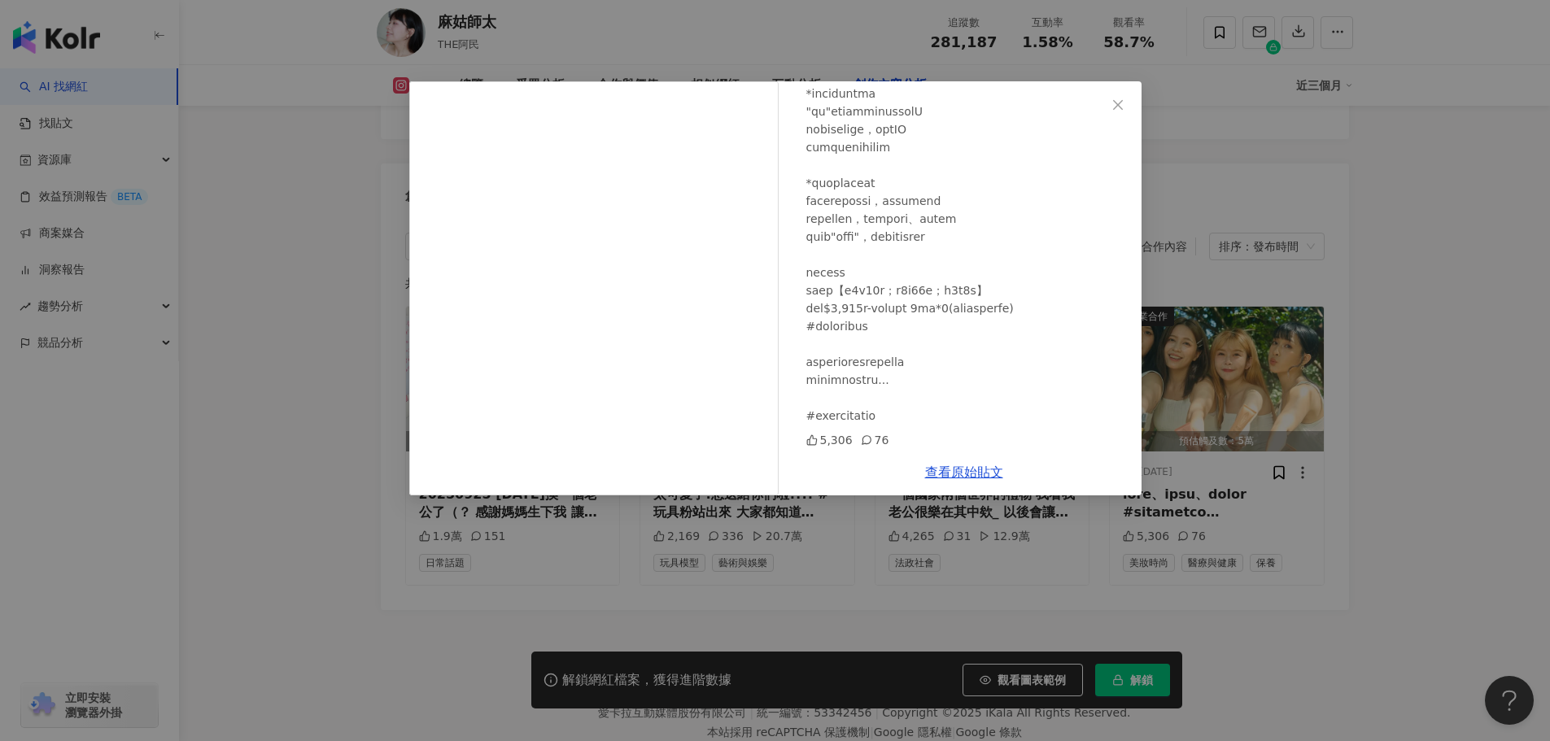
click at [309, 276] on div "麻姑師太 2025/9/18 5,306 76 查看原始貼文" at bounding box center [775, 370] width 1550 height 741
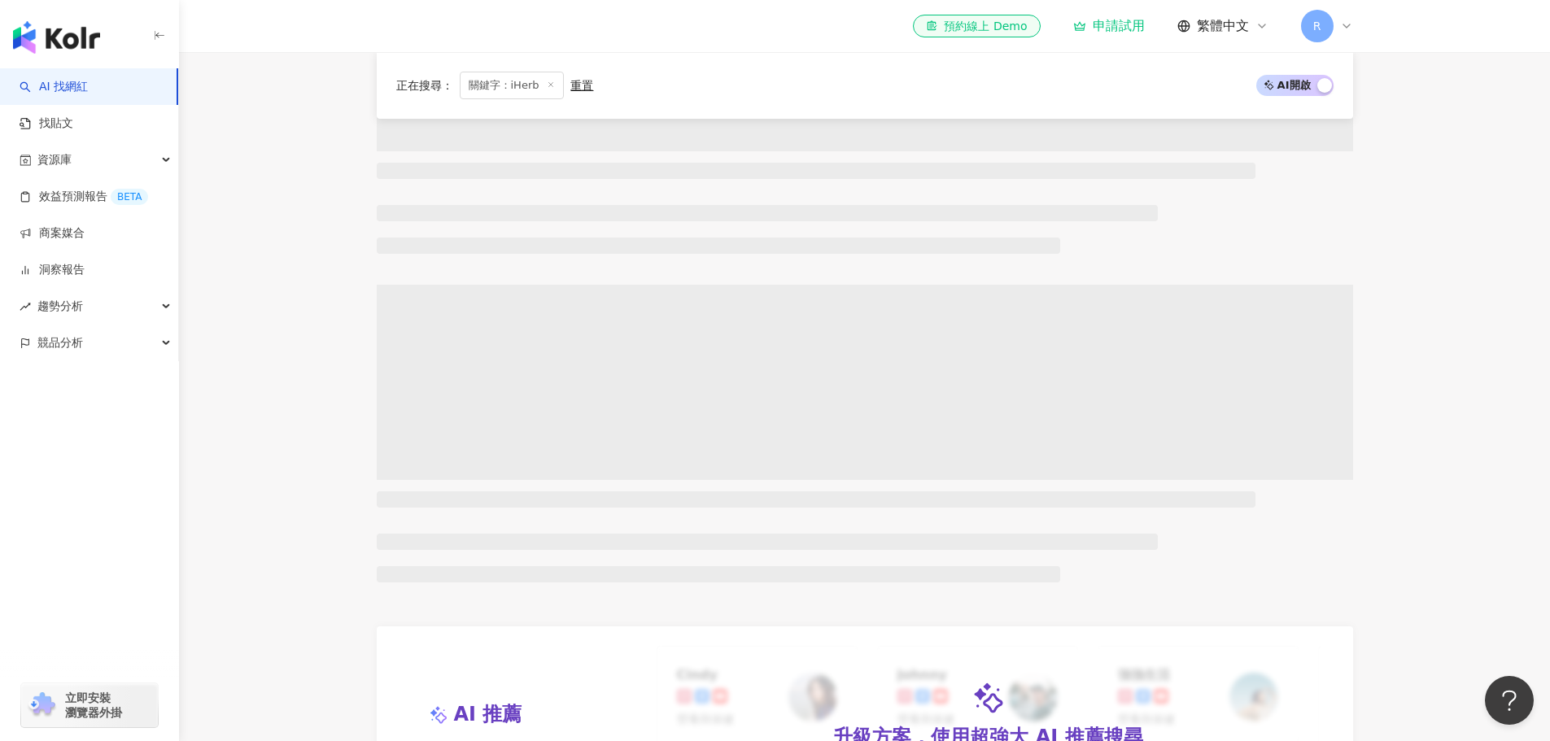
scroll to position [912, 0]
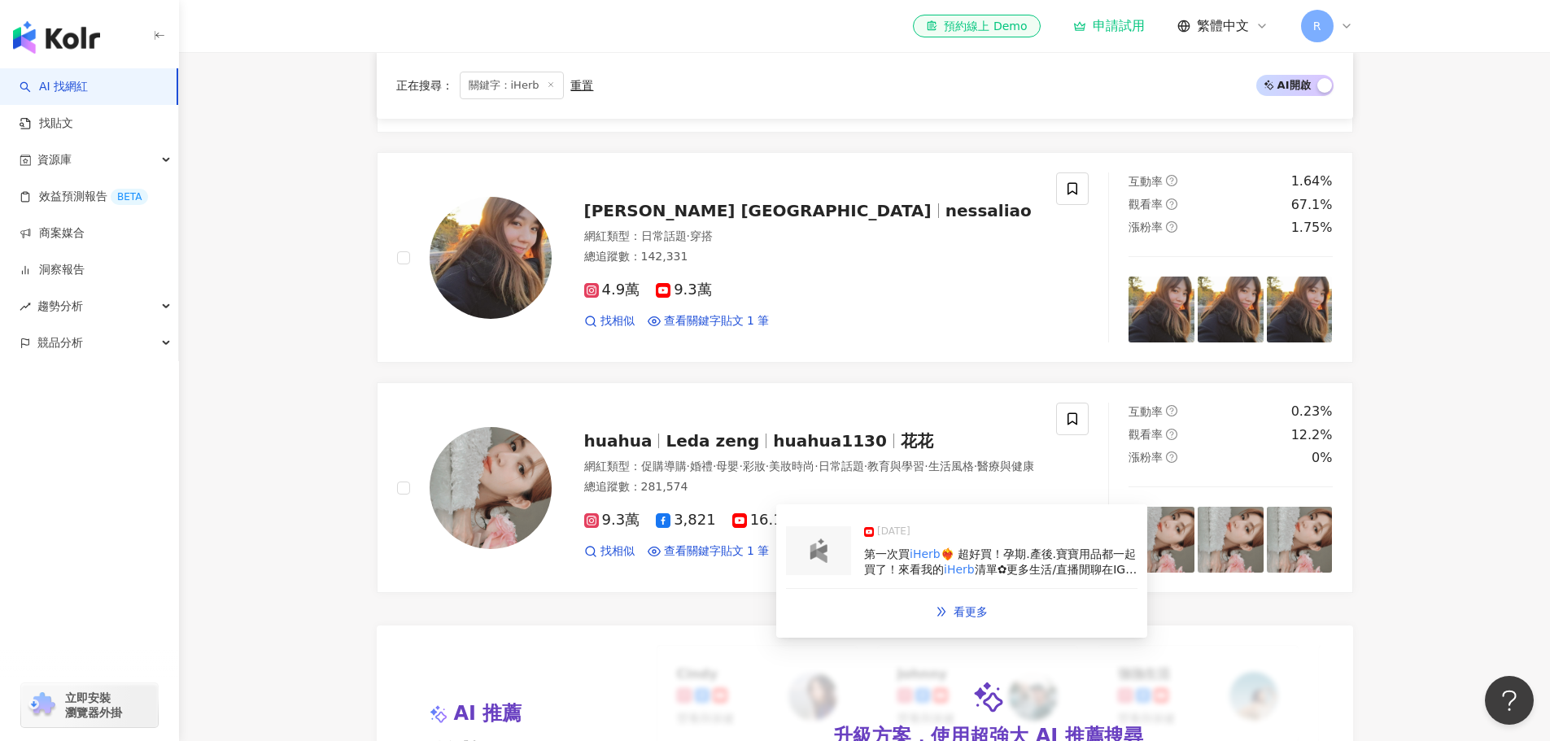
drag, startPoint x: 921, startPoint y: 542, endPoint x: 882, endPoint y: 563, distance: 44.4
click at [882, 563] on span "❤️‍🔥 超好買！孕期.產後.寶寶用品都一起買了！來看我的" at bounding box center [1000, 562] width 272 height 29
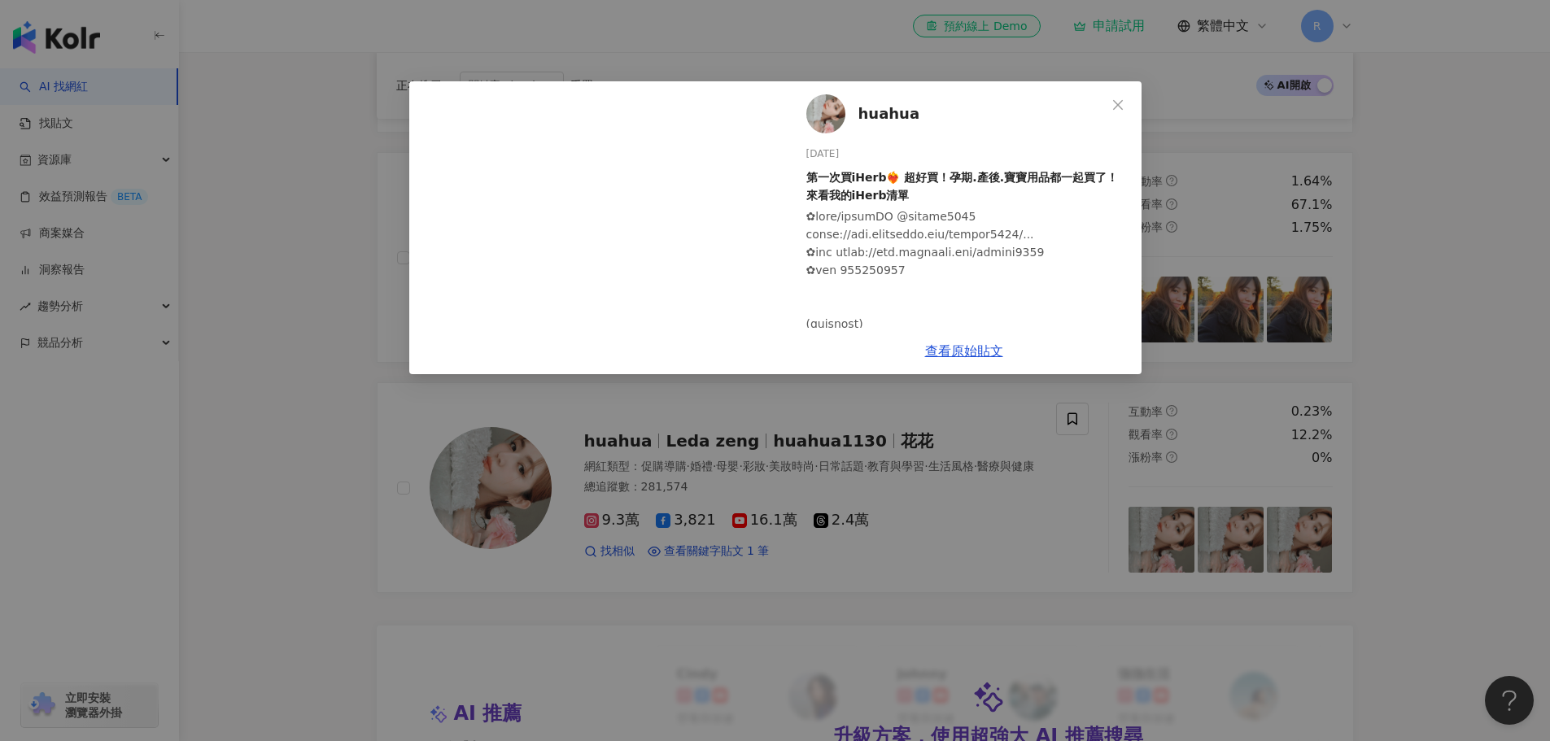
click at [149, 587] on div "huahua 2025/9/11 第一次買iHerb❤️‍🔥 超好買！孕期.產後.寶寶用品都一起買了！來看我的iHerb清單 141 38 1.2萬 查看原始…" at bounding box center [775, 370] width 1550 height 741
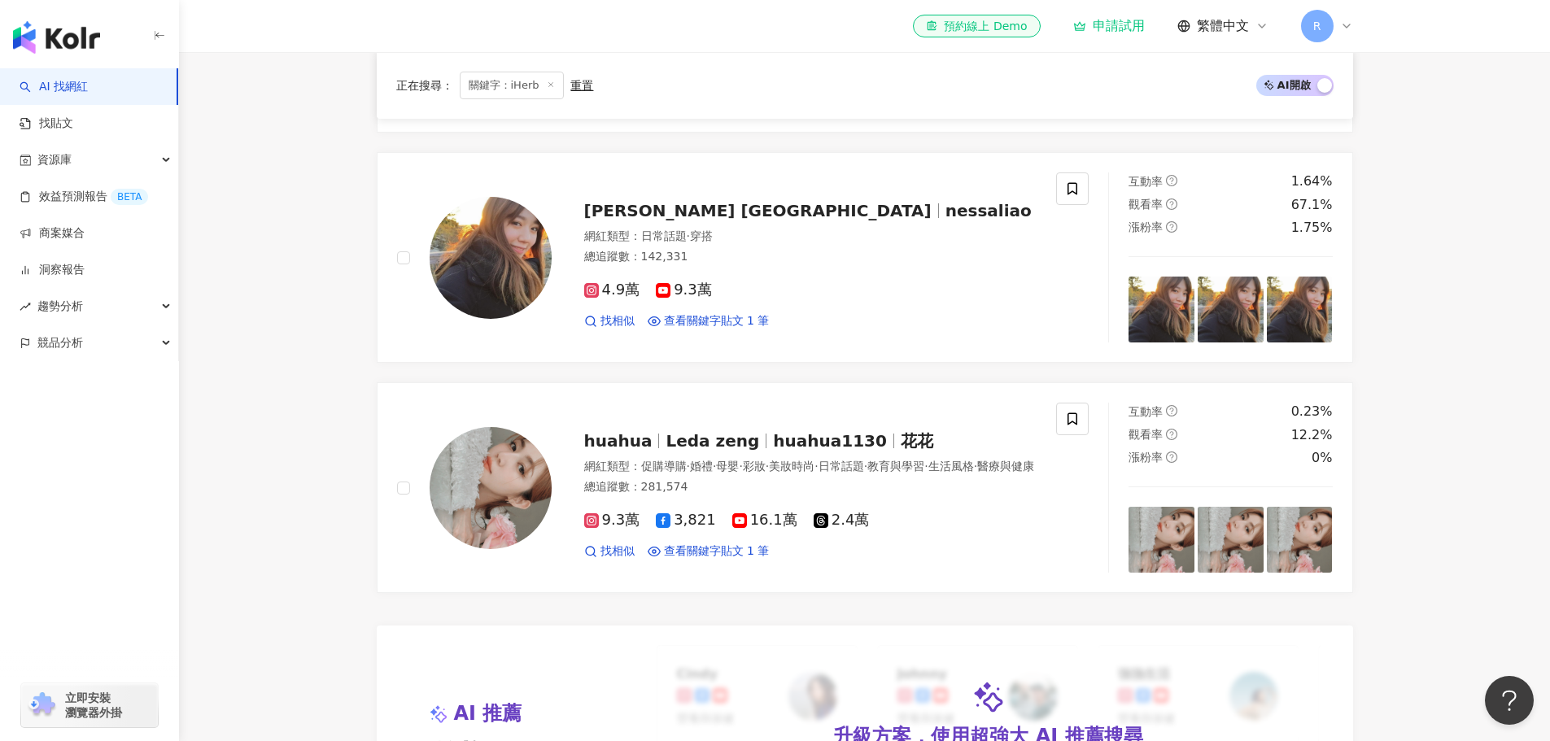
scroll to position [668, 0]
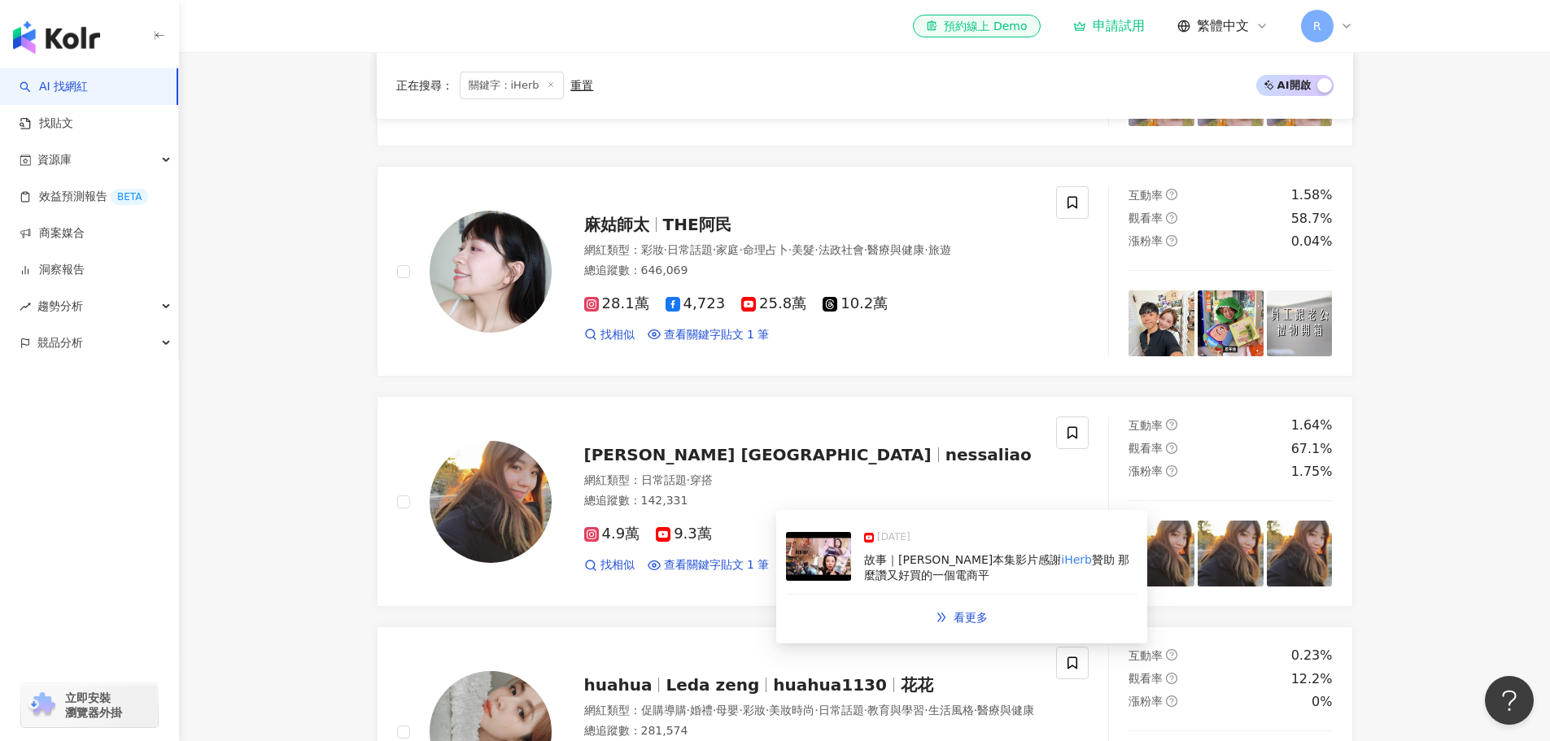
click at [952, 557] on span "故事｜VanessaLiao本集影片感謝" at bounding box center [962, 559] width 197 height 13
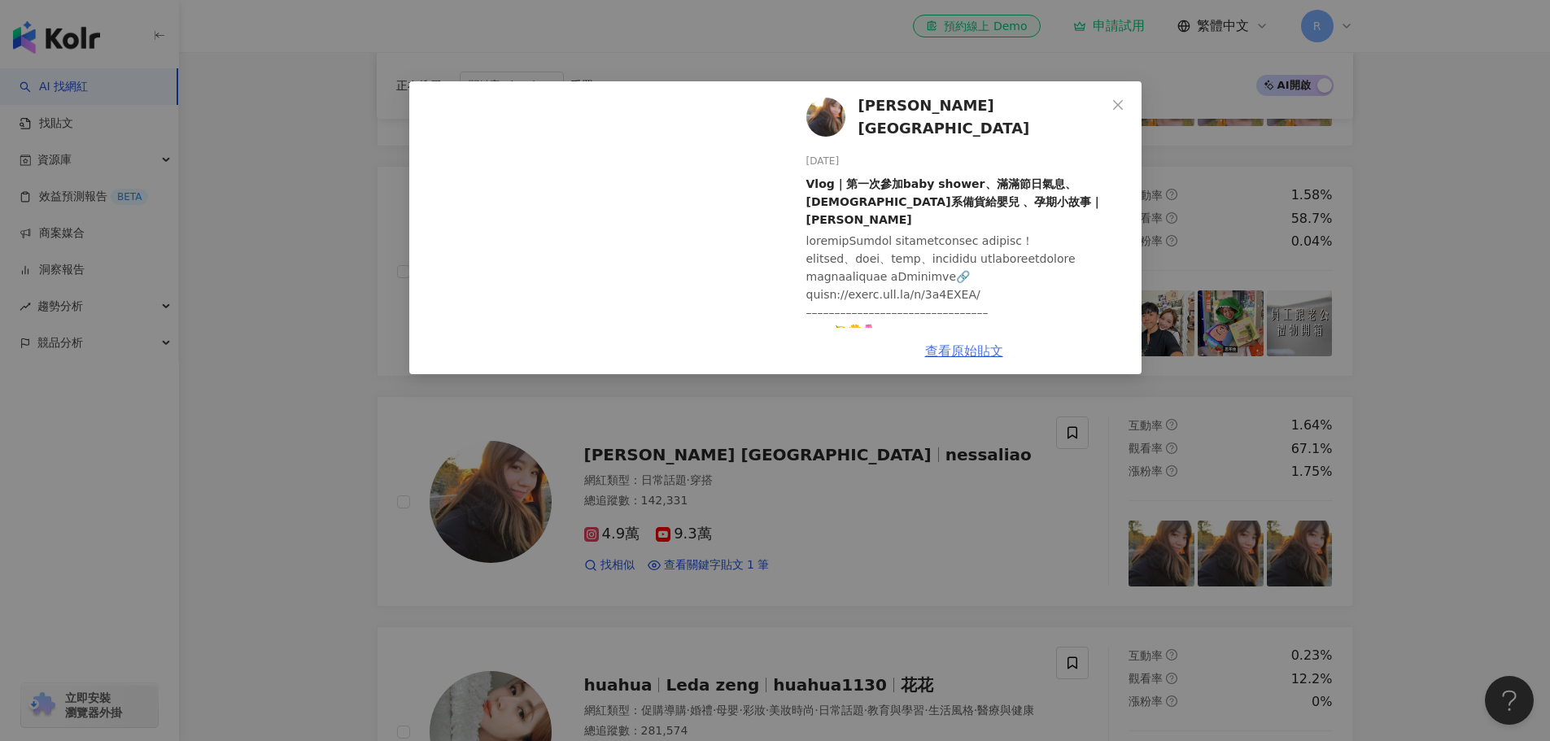
click at [957, 351] on link "查看原始貼文" at bounding box center [964, 350] width 78 height 15
